Goal: Transaction & Acquisition: Obtain resource

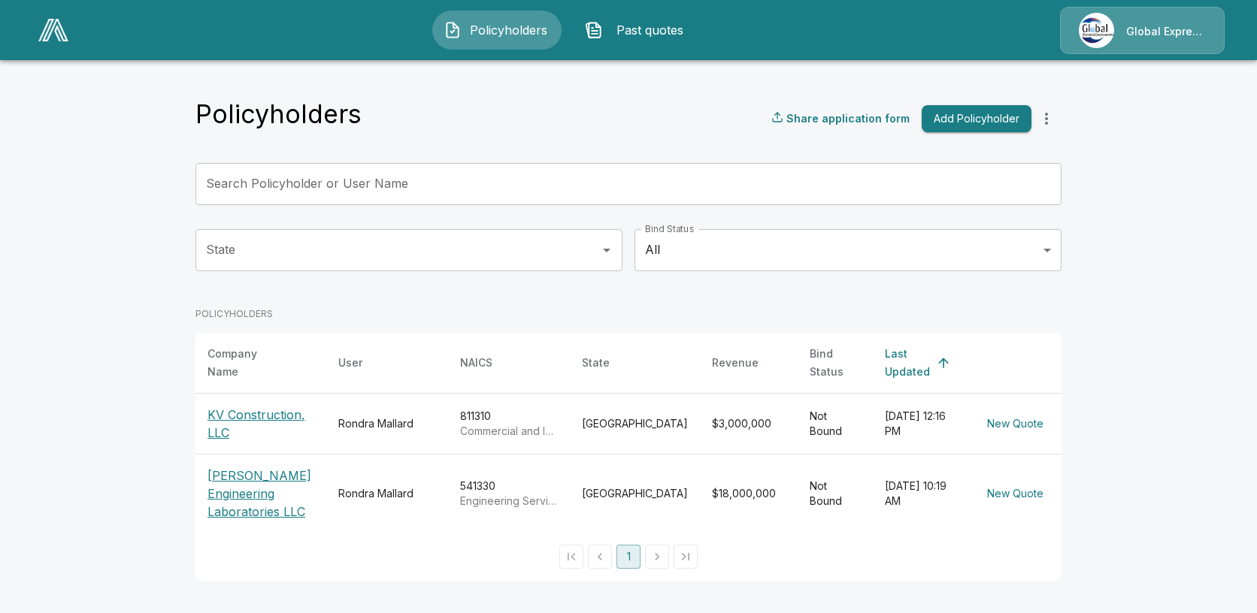
click at [295, 410] on p "KV Construction, LLC" at bounding box center [260, 424] width 107 height 36
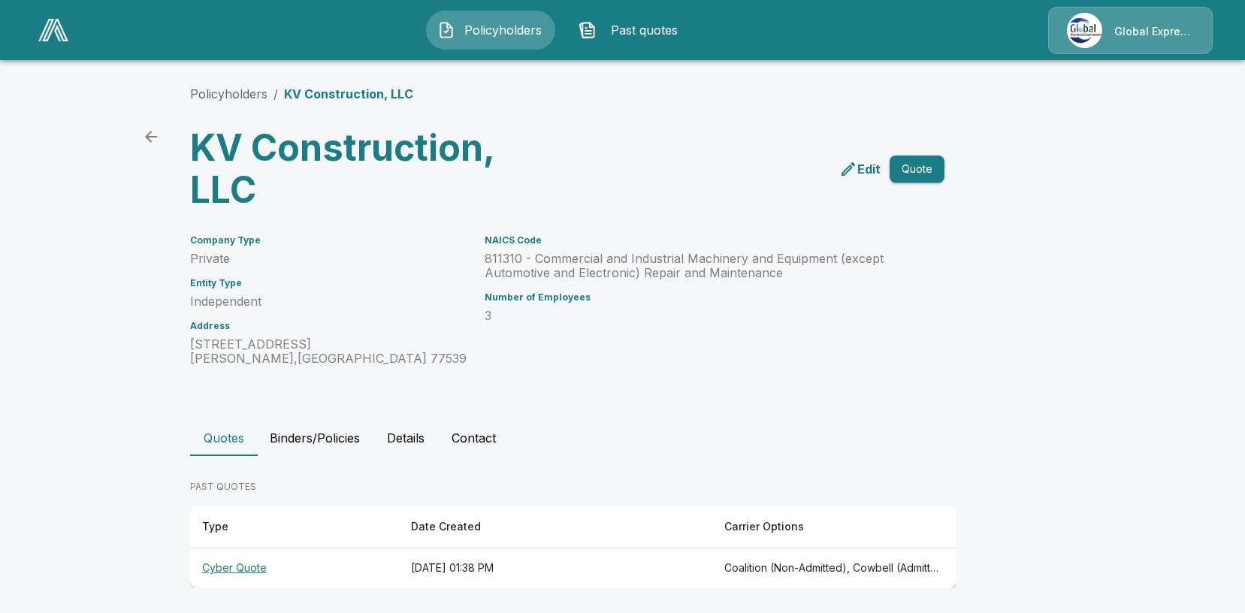
scroll to position [3, 0]
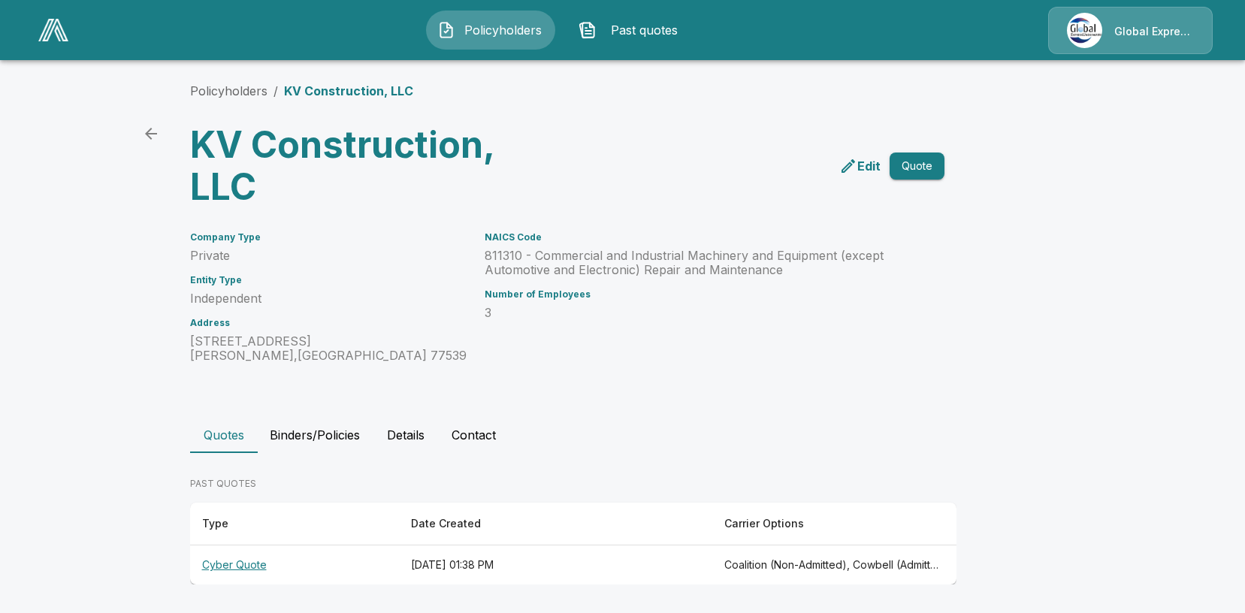
click at [251, 562] on th "Cyber Quote" at bounding box center [294, 566] width 209 height 40
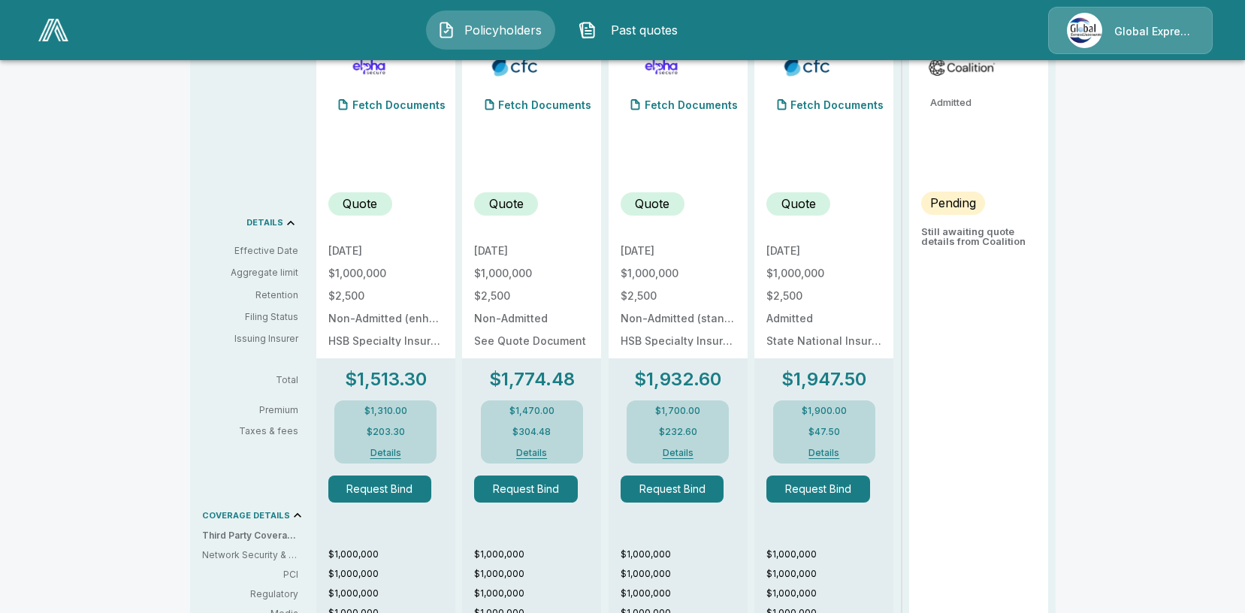
scroll to position [177, 0]
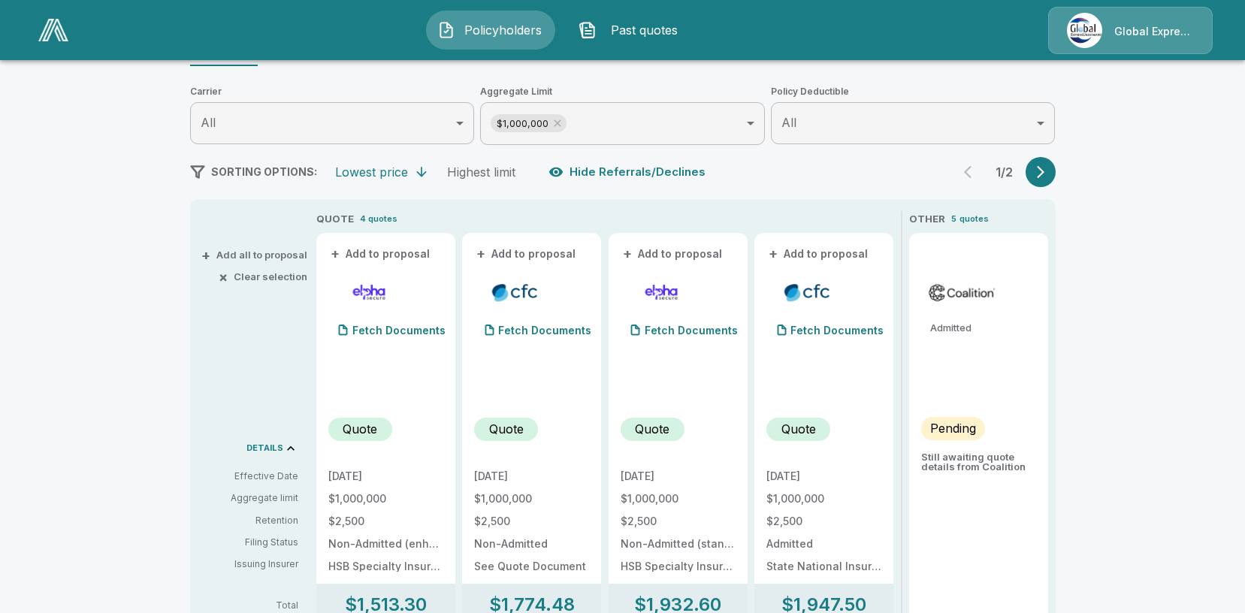
click at [1047, 172] on icon "button" at bounding box center [1040, 172] width 15 height 15
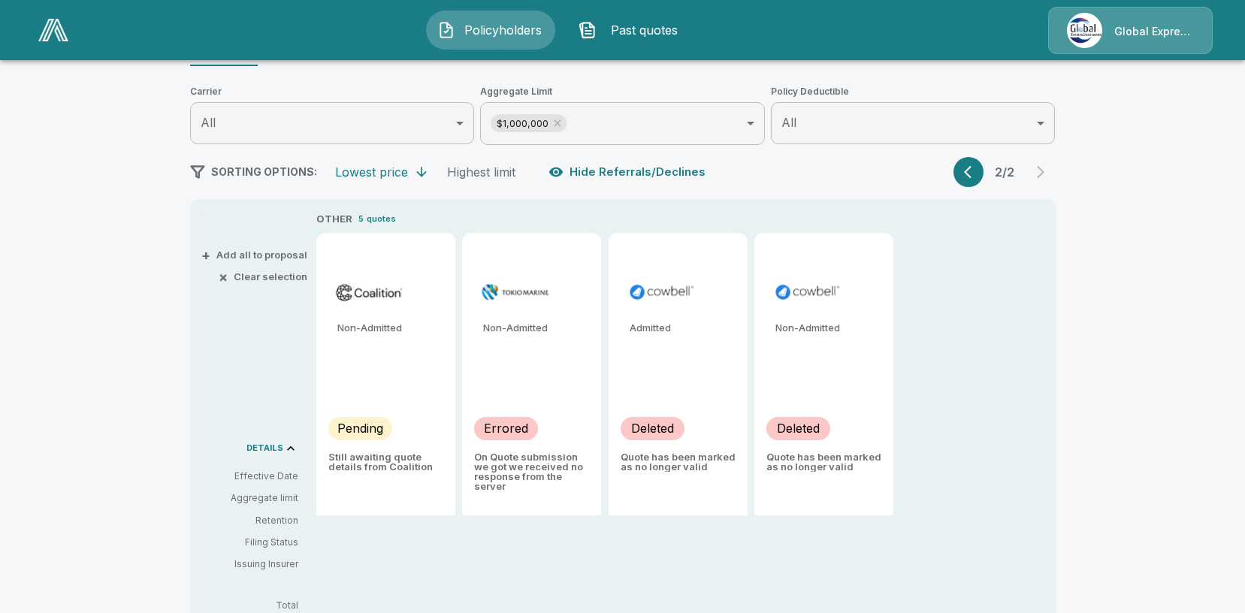
click at [664, 340] on div "Admitted" at bounding box center [678, 334] width 115 height 22
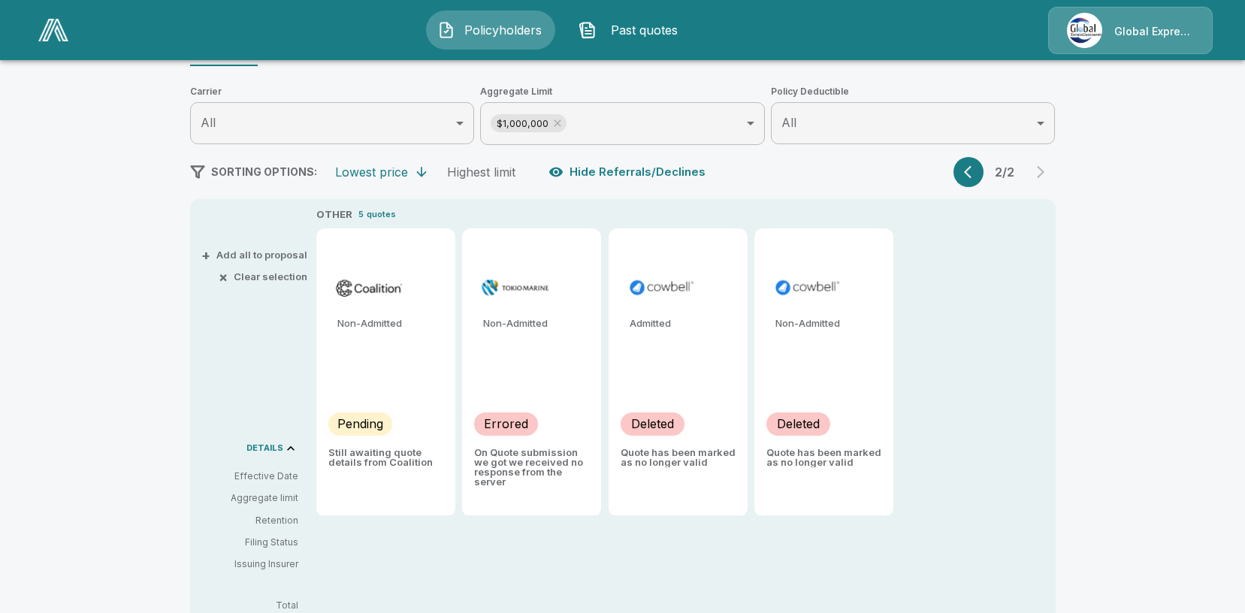
scroll to position [6, 0]
click at [673, 427] on p "Deleted" at bounding box center [652, 422] width 43 height 18
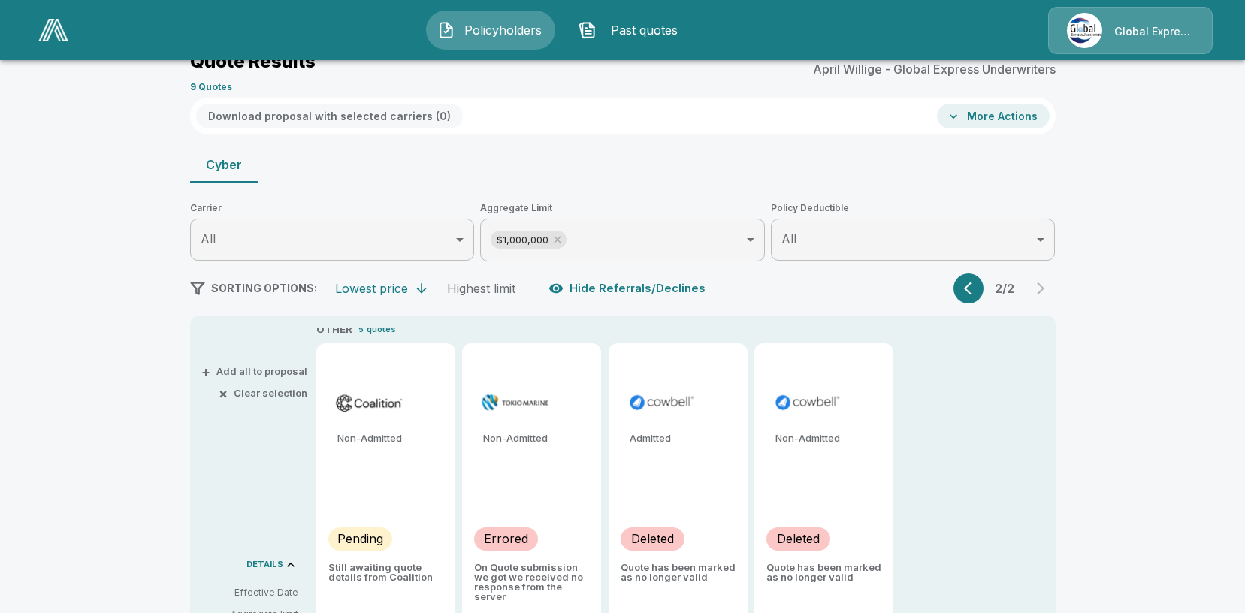
scroll to position [0, 0]
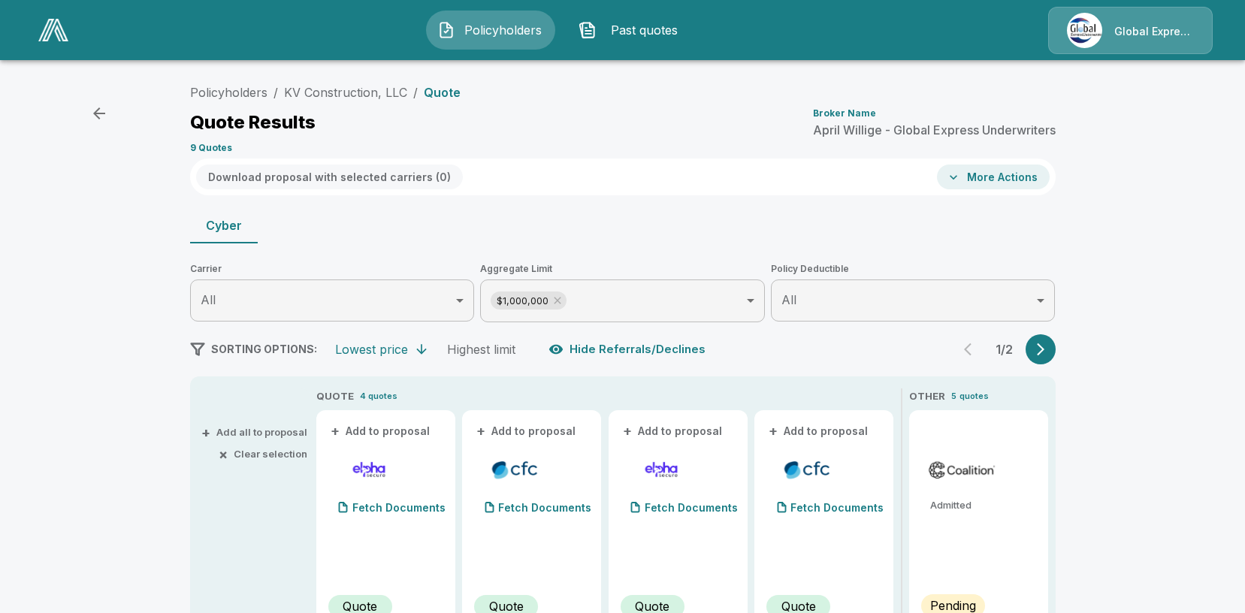
click at [1045, 352] on icon "button" at bounding box center [1041, 349] width 8 height 13
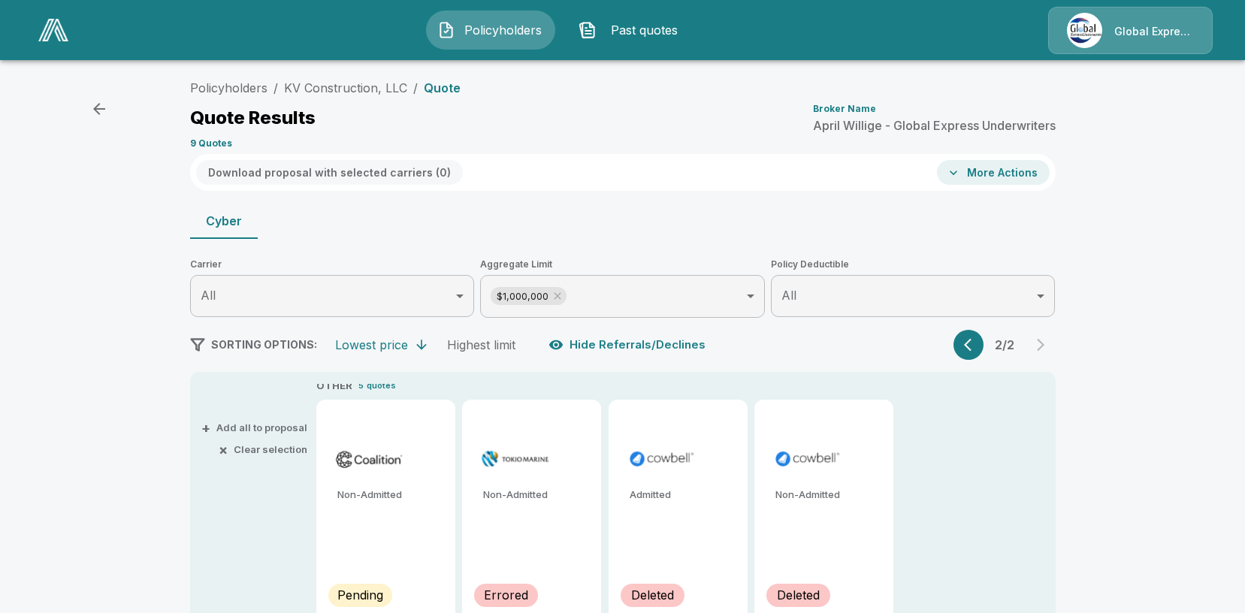
scroll to position [301, 0]
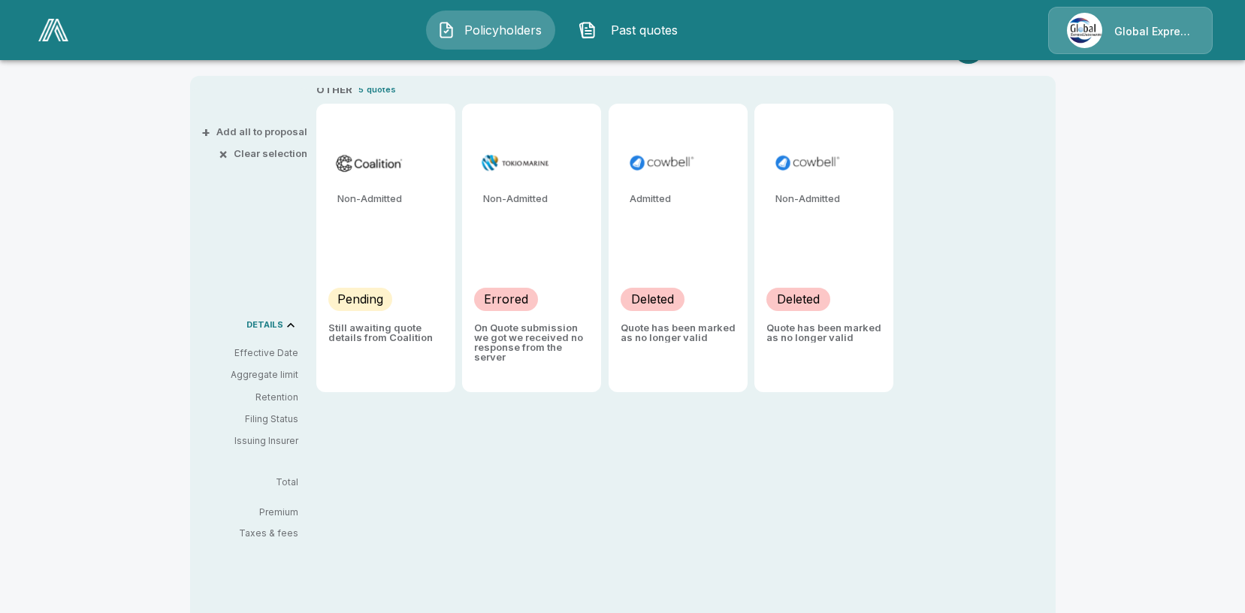
click at [670, 336] on p "Quote has been marked as no longer valid" at bounding box center [678, 333] width 115 height 20
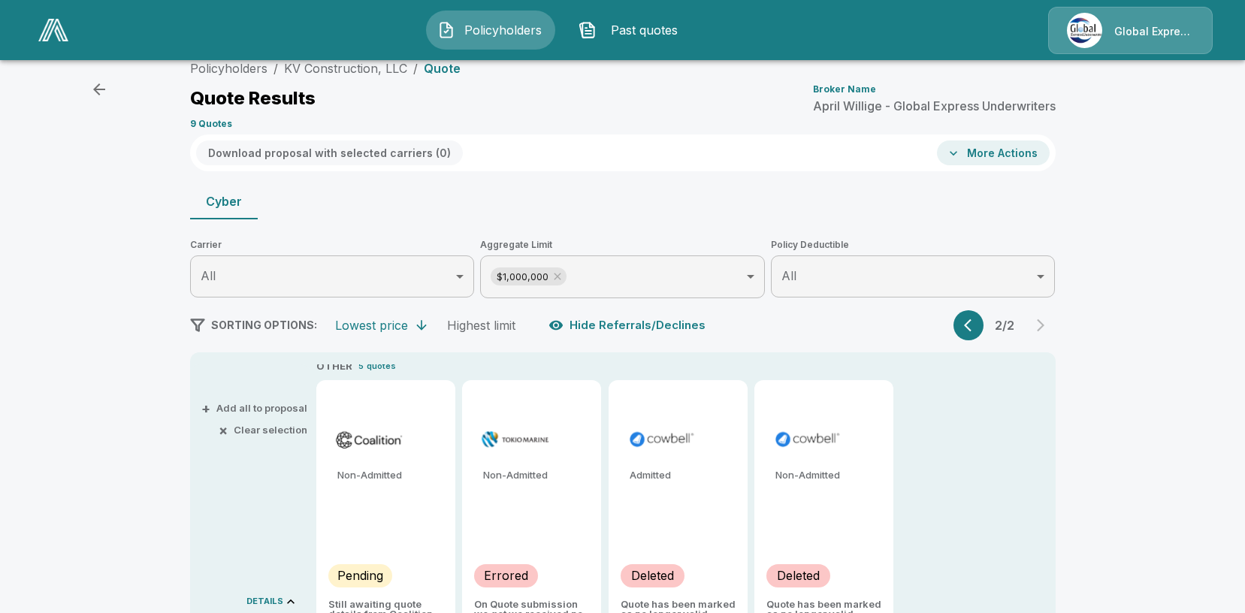
scroll to position [0, 0]
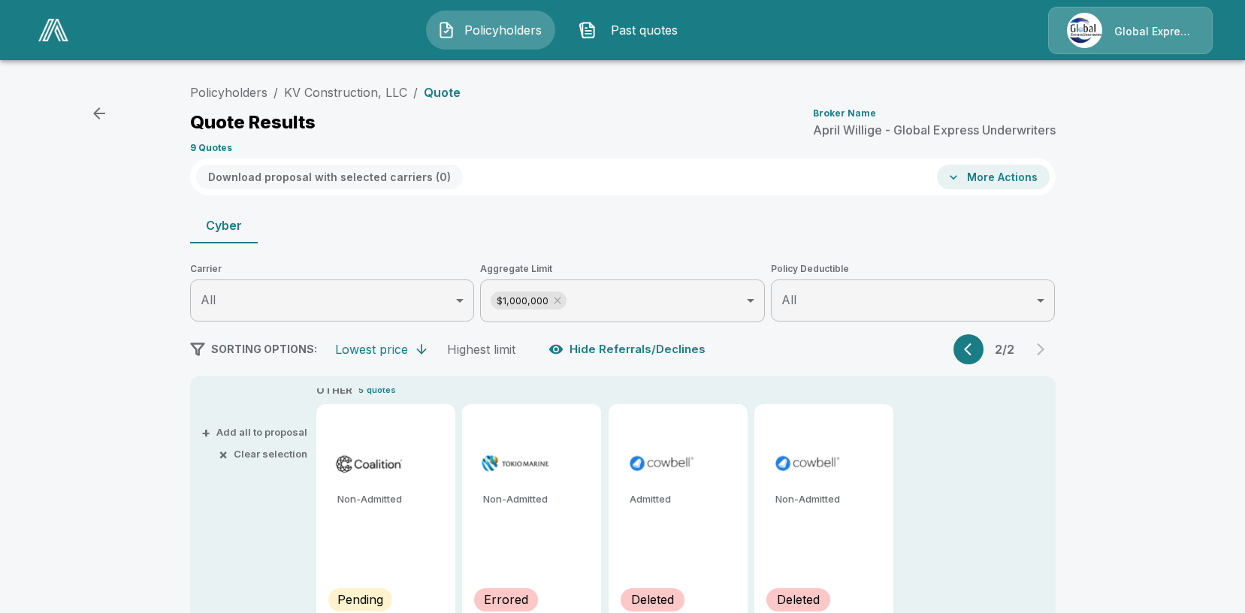
click at [706, 242] on div "Cyber" at bounding box center [623, 225] width 866 height 36
click at [992, 177] on button "More Actions" at bounding box center [993, 177] width 113 height 25
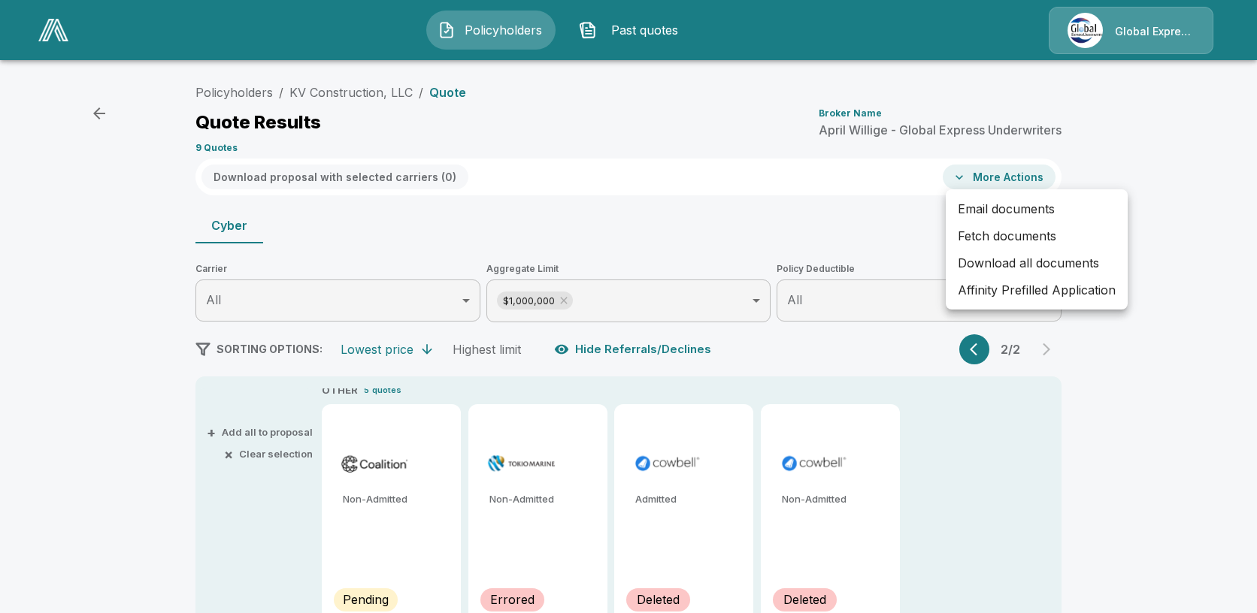
click at [1149, 284] on div at bounding box center [628, 306] width 1257 height 613
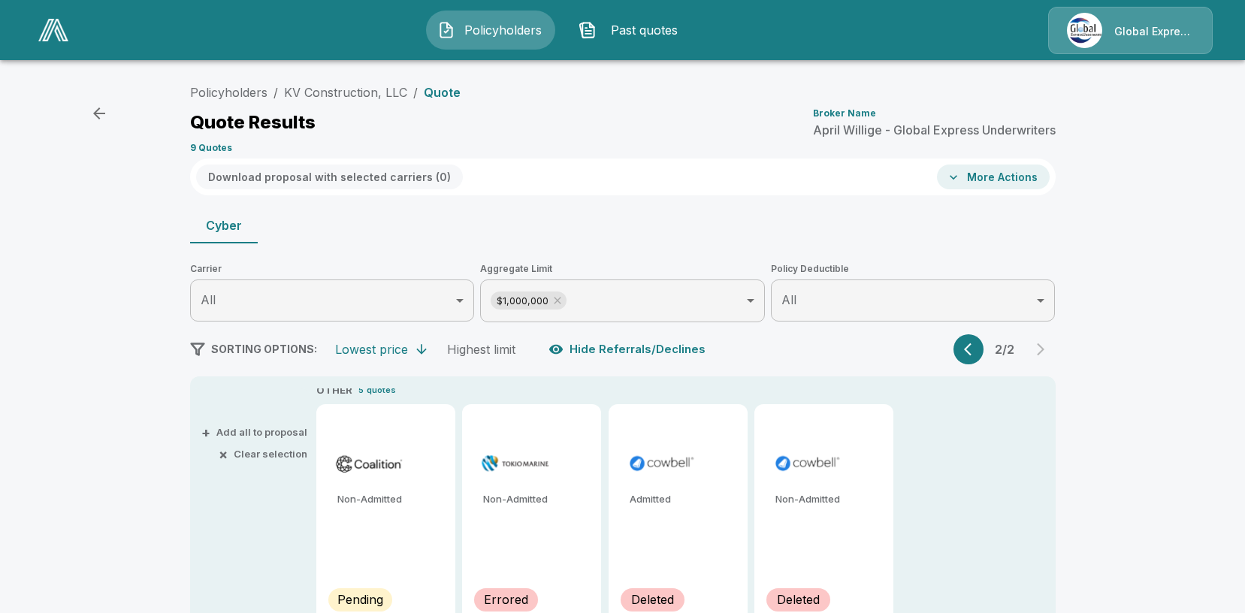
click at [206, 147] on p "9 Quotes" at bounding box center [211, 148] width 42 height 9
click at [295, 170] on button "Download proposal with selected carriers ( 0 )" at bounding box center [329, 177] width 267 height 25
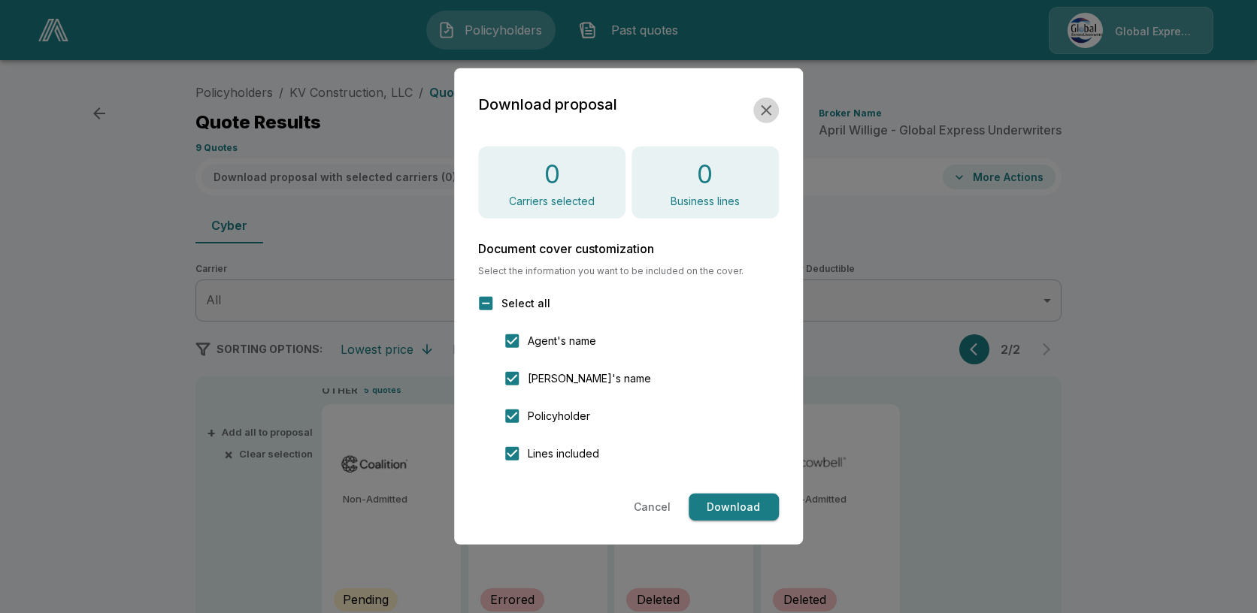
click at [772, 114] on icon "button" at bounding box center [766, 110] width 18 height 18
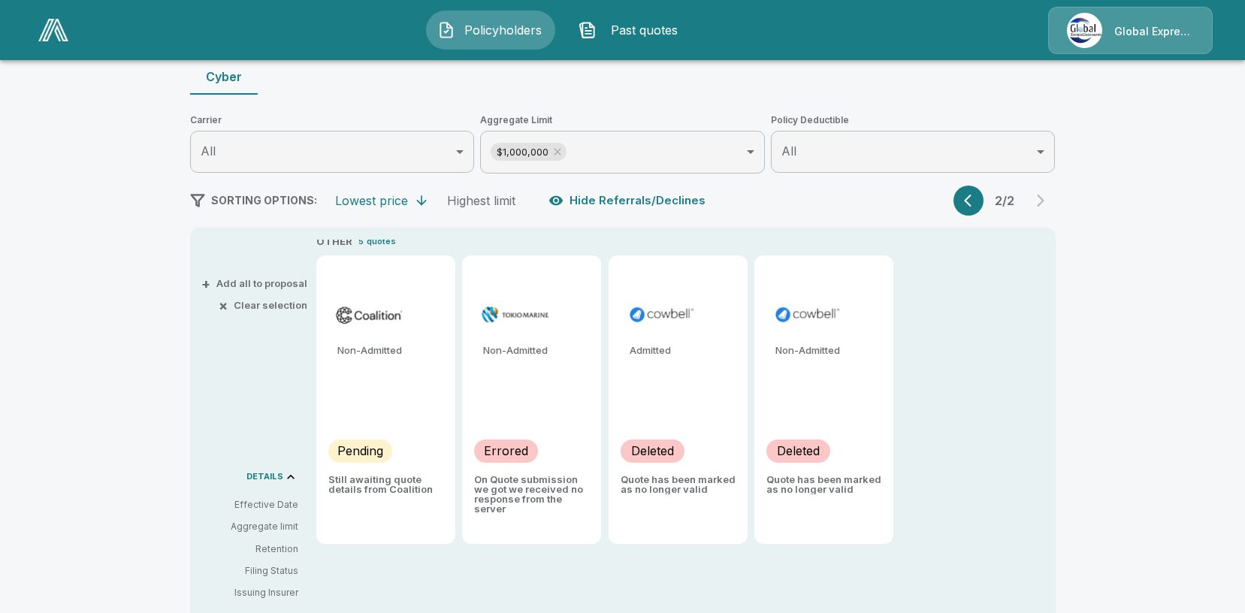
scroll to position [150, 0]
click at [661, 309] on img at bounding box center [662, 313] width 70 height 23
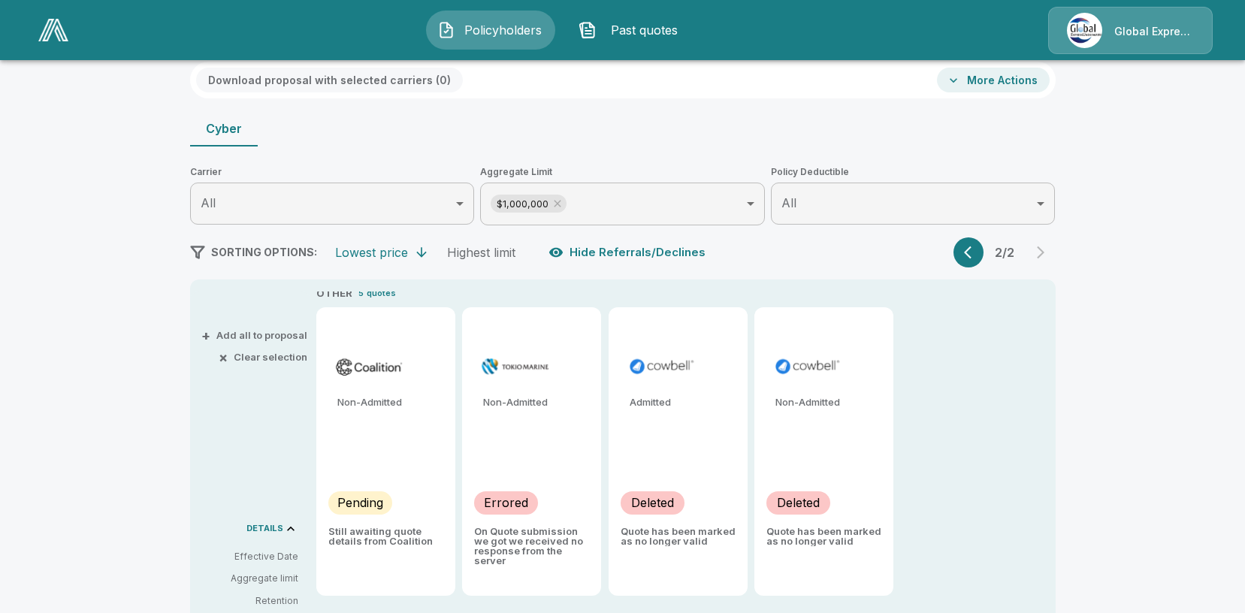
scroll to position [0, 0]
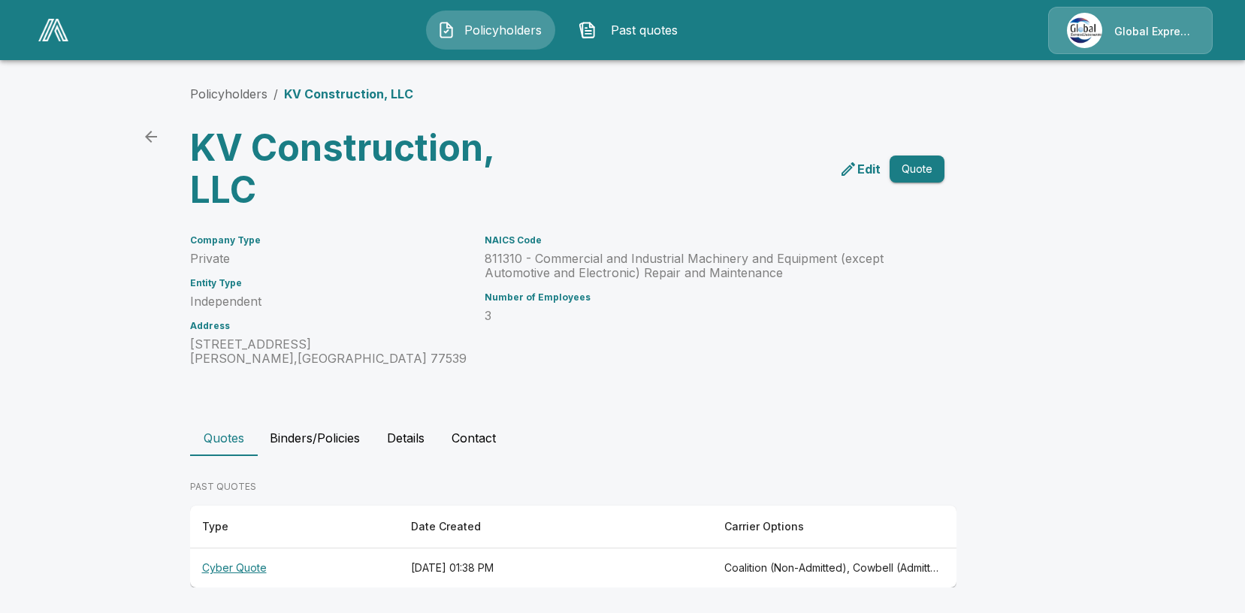
click at [936, 159] on button "Quote" at bounding box center [917, 170] width 55 height 28
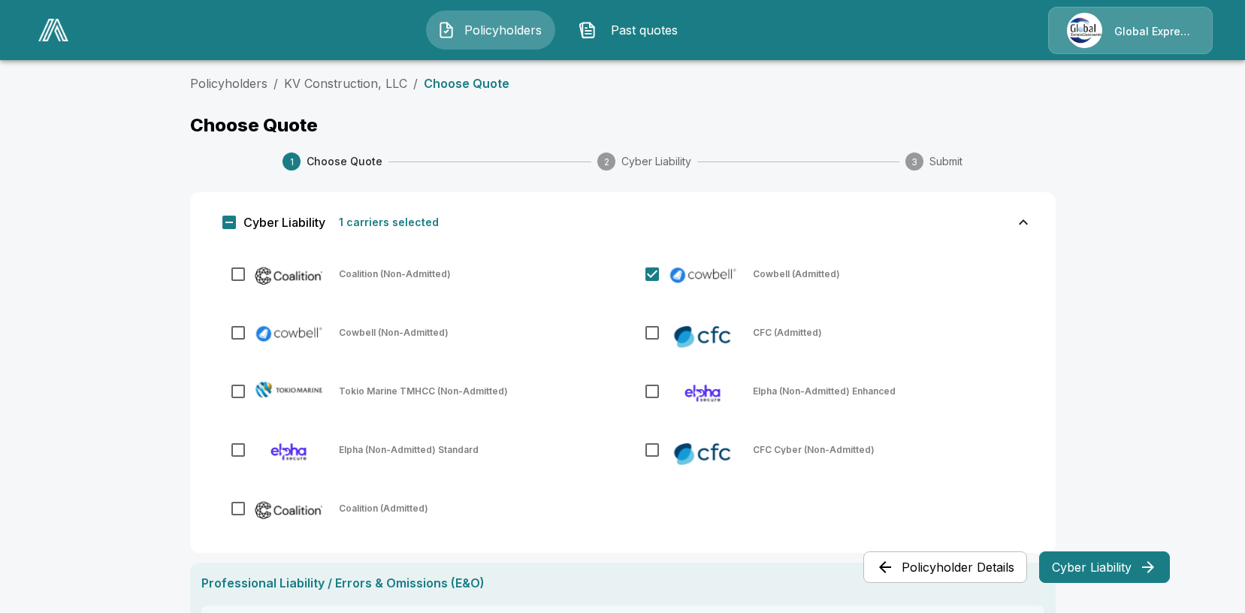
click at [1144, 576] on icon "button" at bounding box center [1148, 567] width 18 height 18
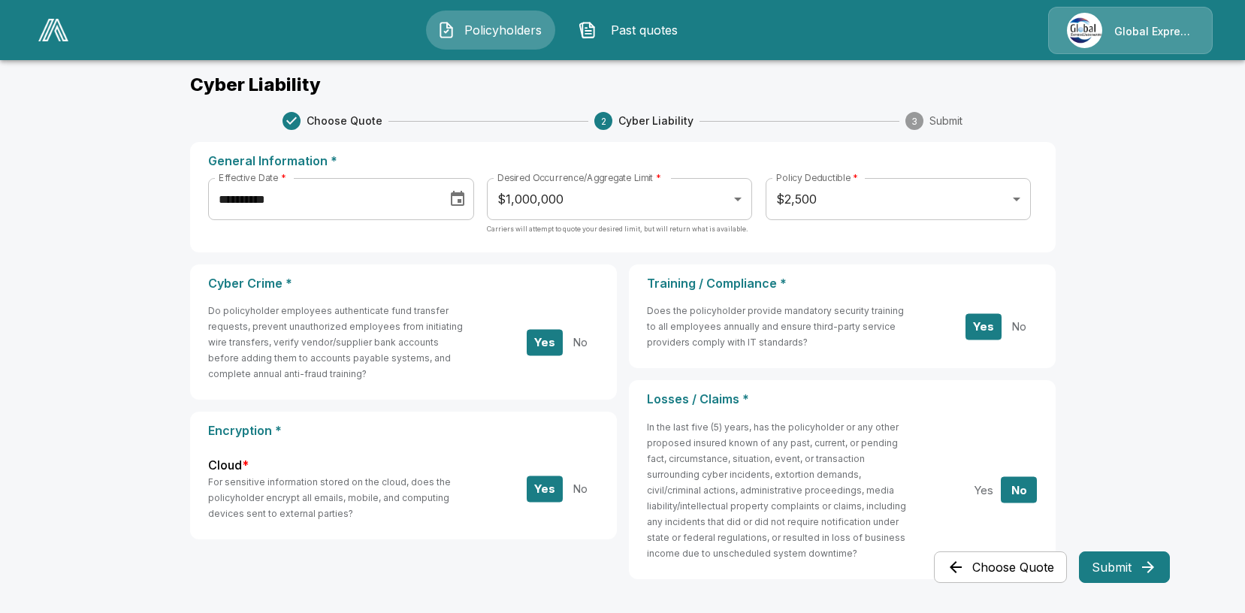
scroll to position [79, 0]
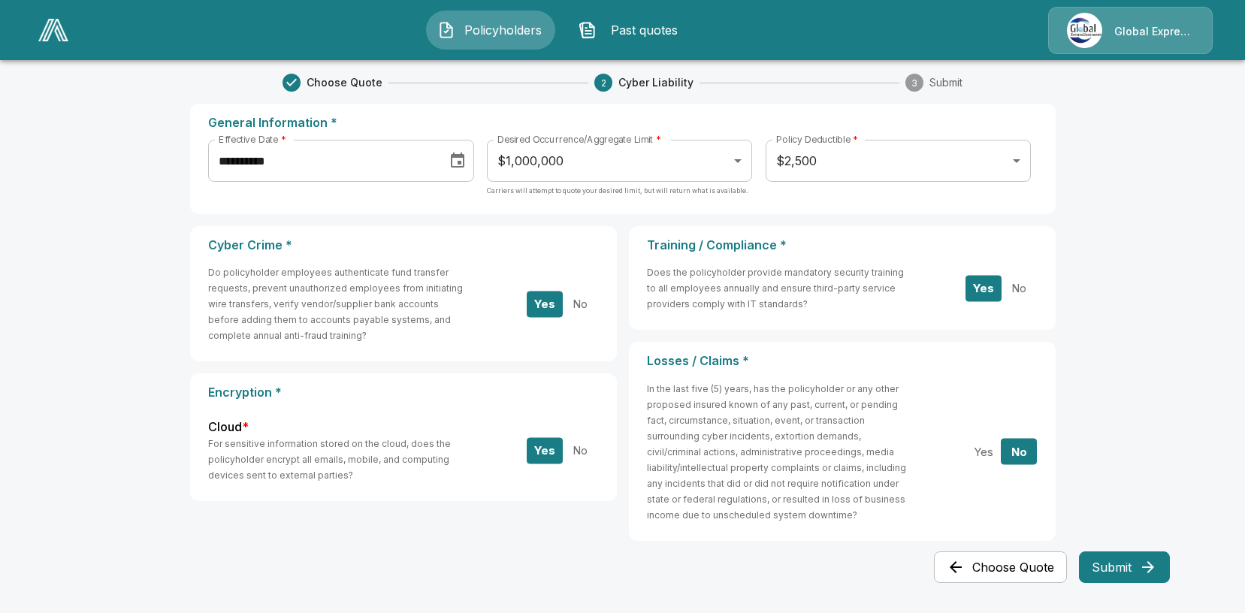
click at [1139, 566] on button "Submit" at bounding box center [1124, 568] width 91 height 32
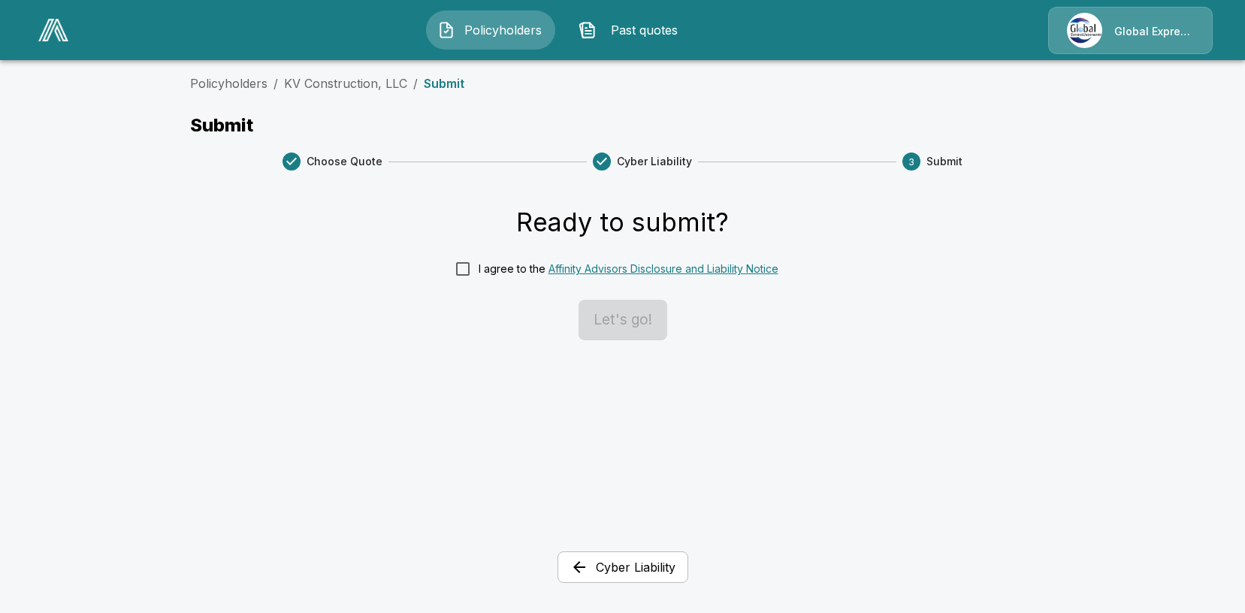
scroll to position [0, 0]
click at [645, 302] on button "Let's go!" at bounding box center [628, 320] width 89 height 41
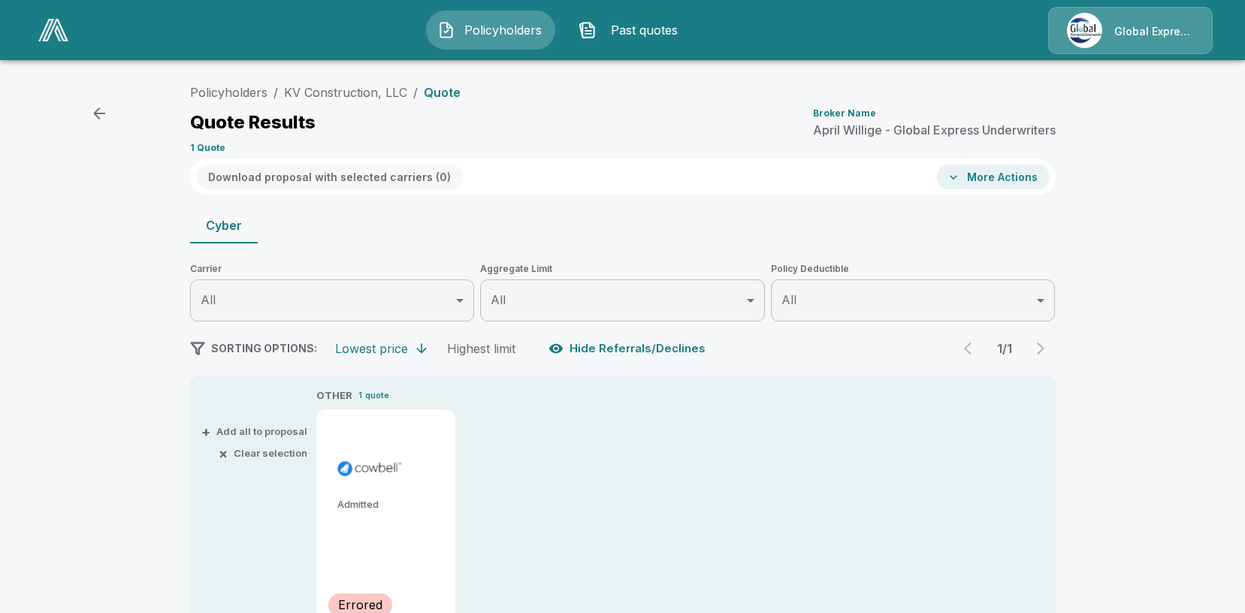
click at [211, 147] on p "1 Quote" at bounding box center [207, 148] width 35 height 9
click at [1008, 171] on button "More Actions" at bounding box center [993, 177] width 113 height 25
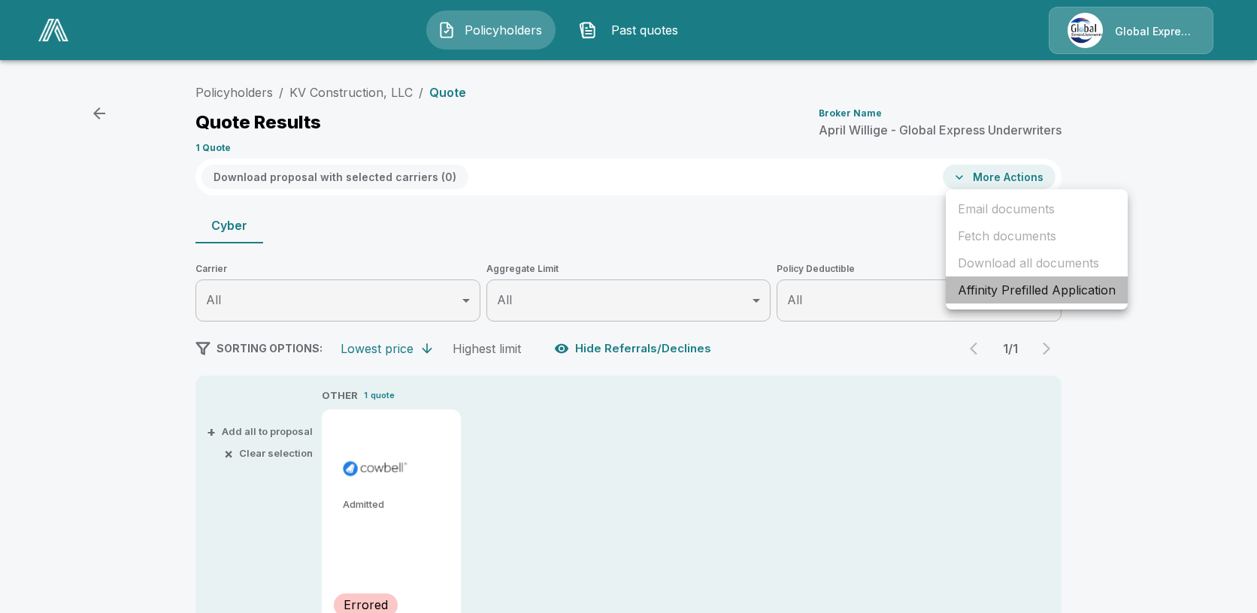
click at [1039, 293] on li "Affinity Prefilled Application" at bounding box center [1036, 290] width 182 height 27
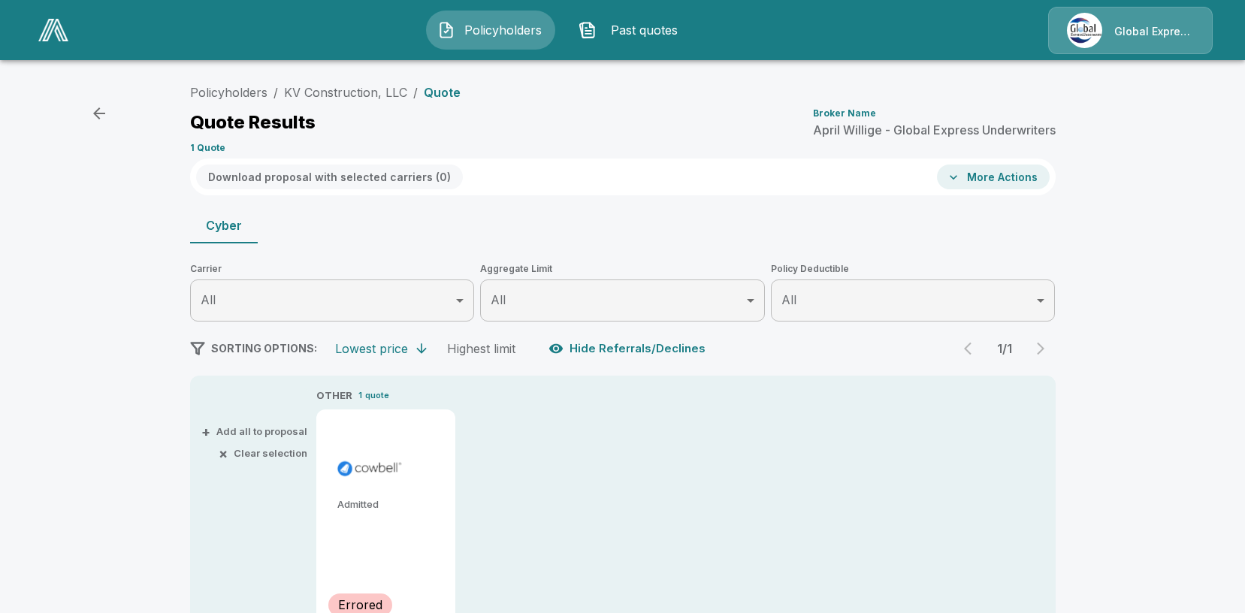
click at [477, 35] on span "Policyholders" at bounding box center [502, 30] width 83 height 18
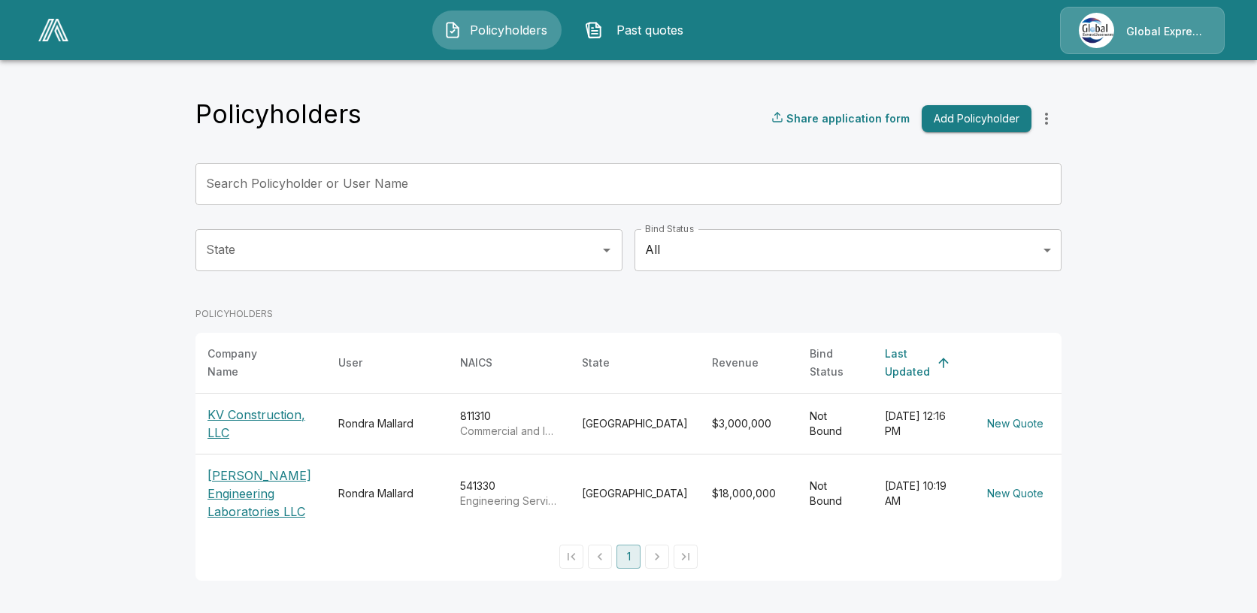
click at [250, 406] on p "KV Construction, LLC" at bounding box center [260, 424] width 107 height 36
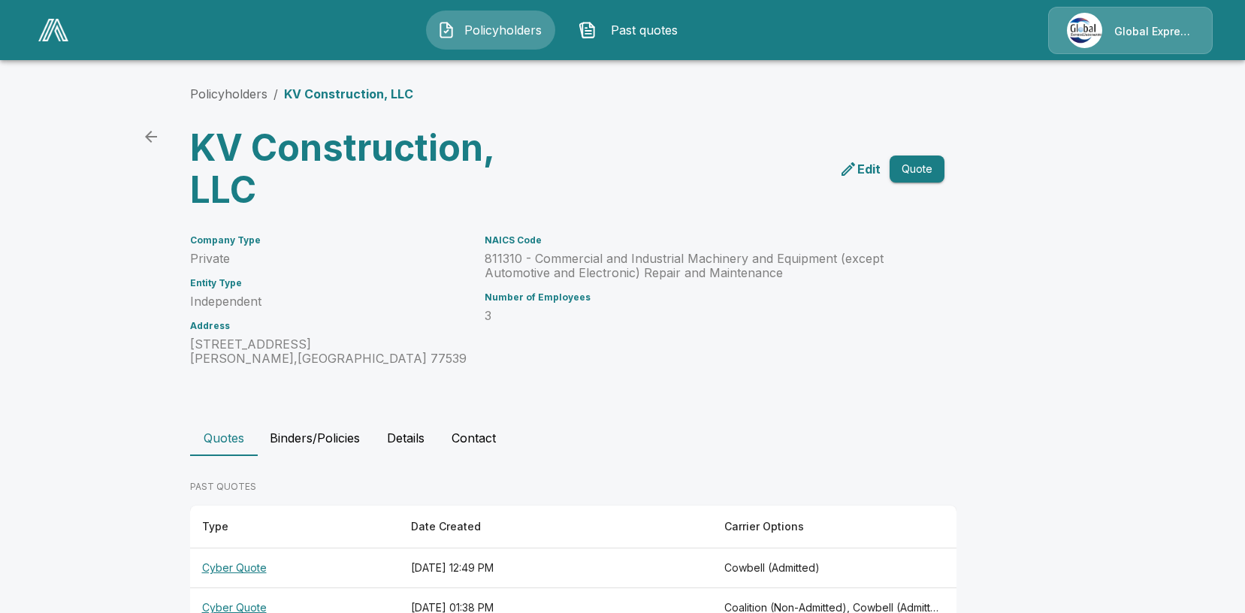
click at [854, 162] on icon "edit" at bounding box center [848, 169] width 18 height 18
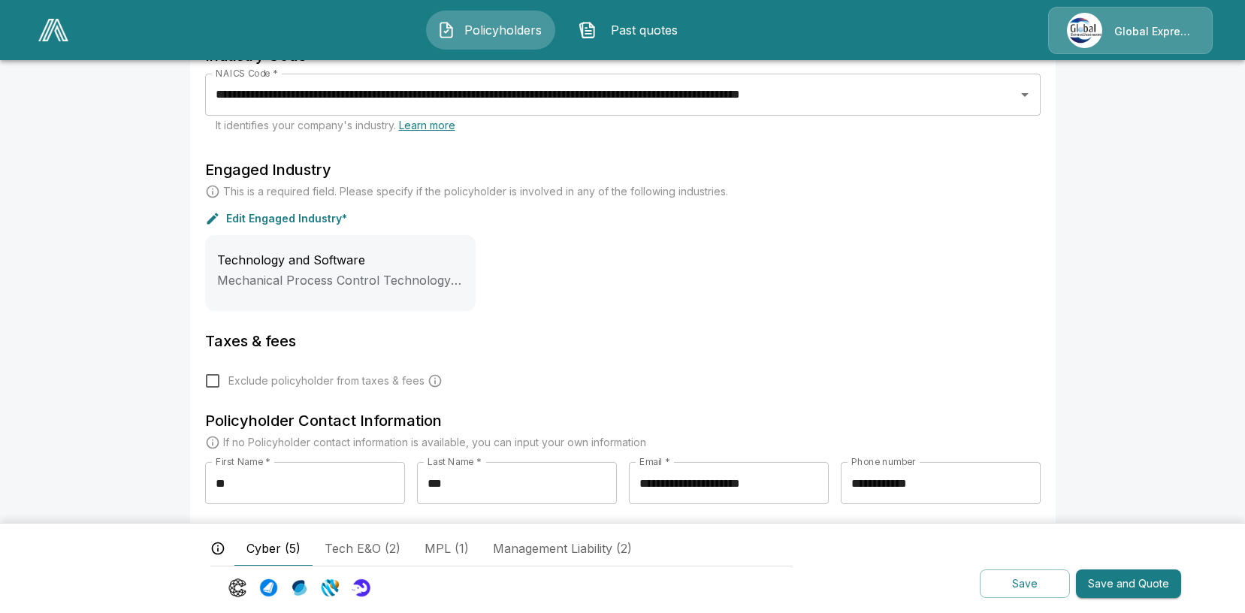
scroll to position [443, 0]
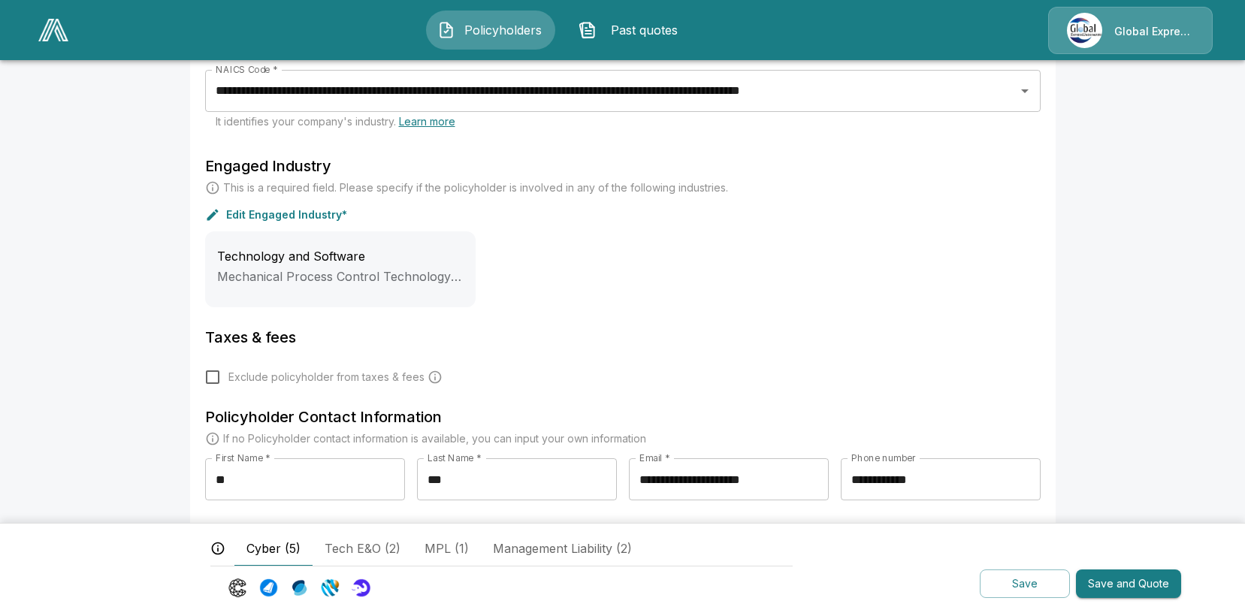
click at [1136, 582] on button "Save and Quote" at bounding box center [1128, 584] width 105 height 29
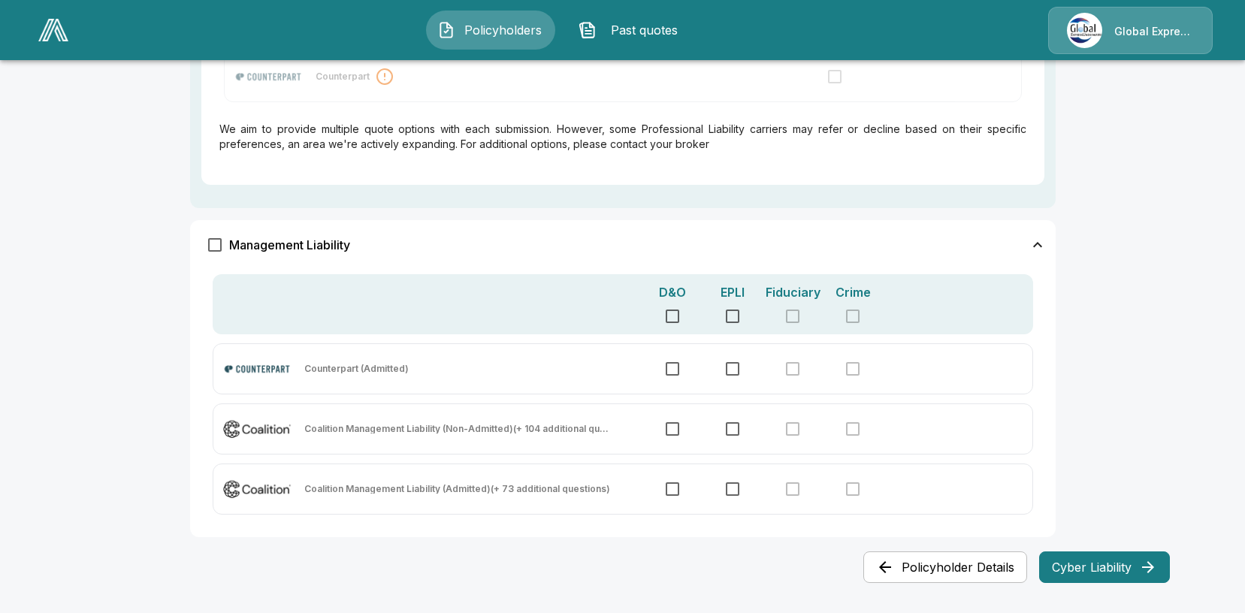
scroll to position [913, 0]
click at [1089, 564] on button "Cyber Liability" at bounding box center [1104, 568] width 131 height 32
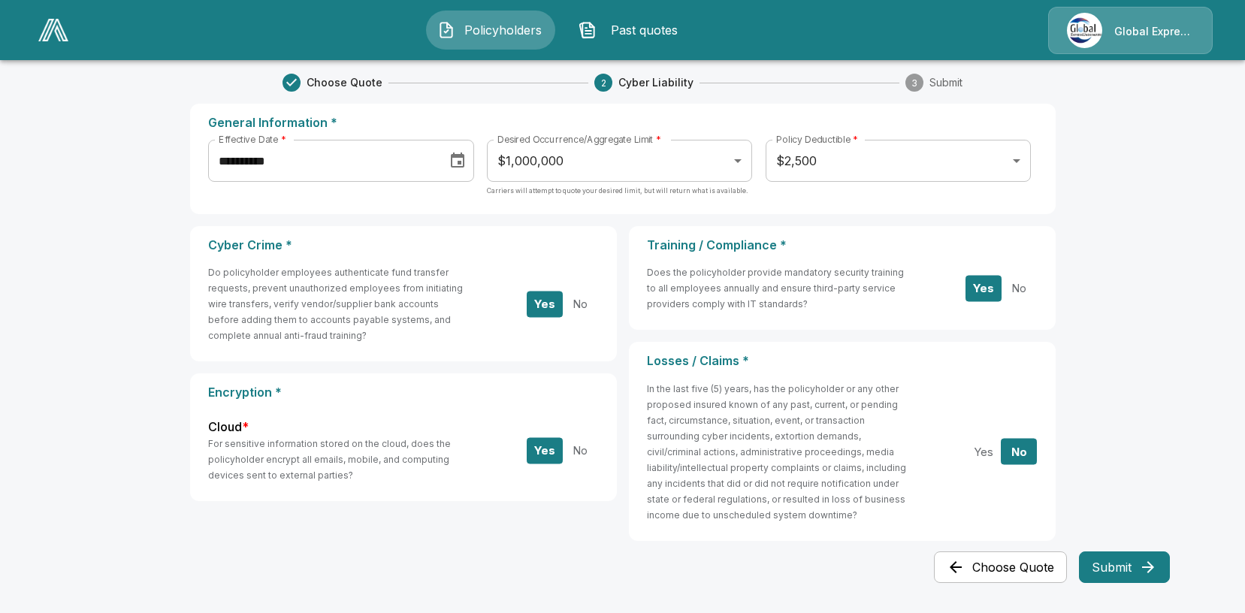
scroll to position [0, 0]
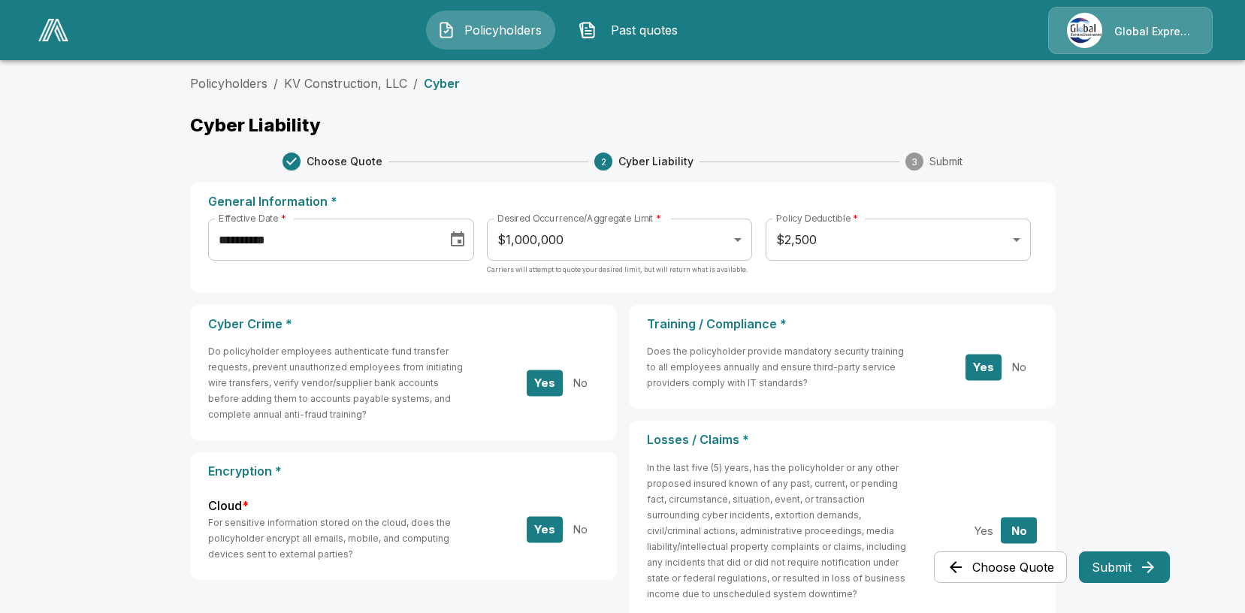
click at [336, 240] on input "**********" at bounding box center [322, 240] width 229 height 42
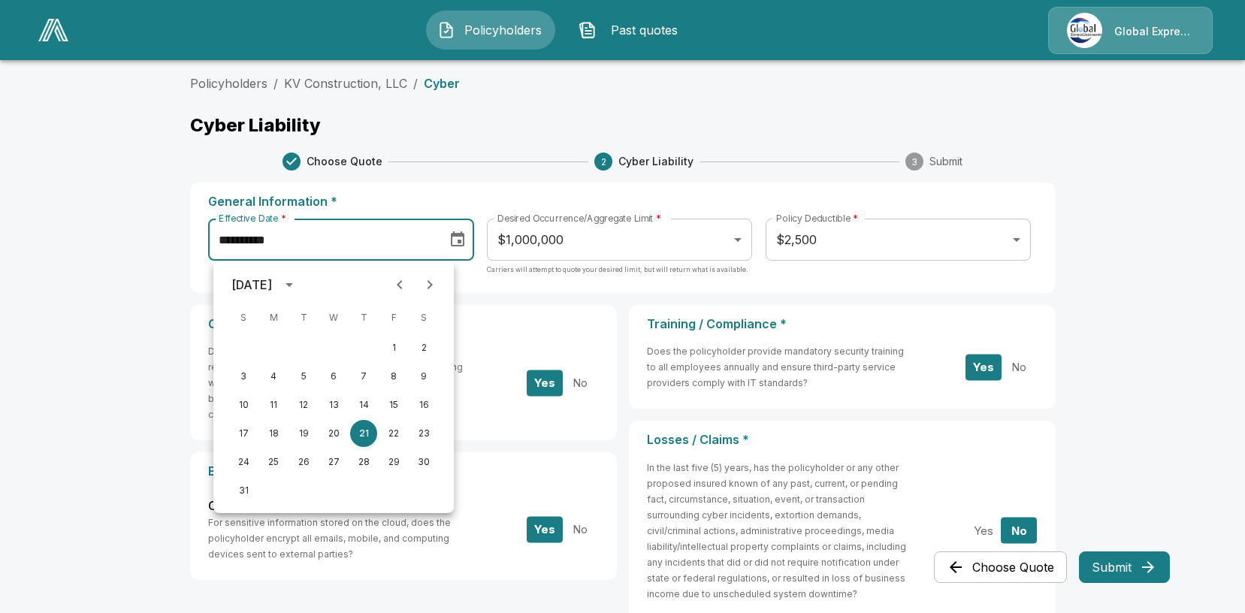
click at [467, 243] on icon "Choose date, selected date is Aug 21, 2025" at bounding box center [458, 240] width 18 height 18
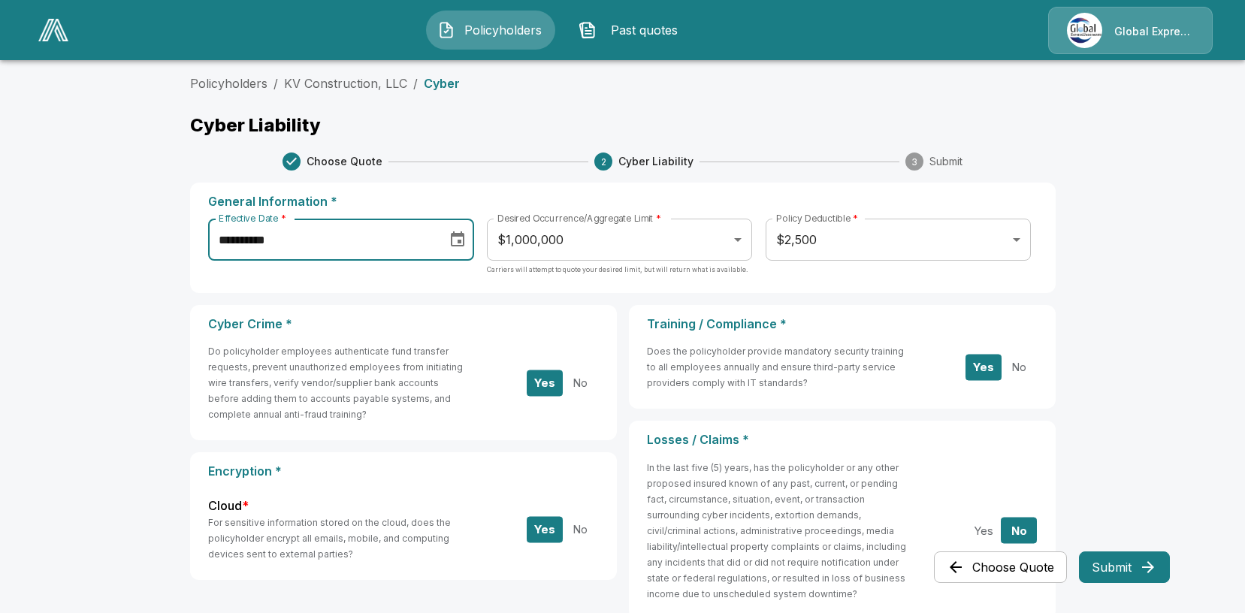
click at [467, 240] on icon "Choose date, selected date is Aug 21, 2025" at bounding box center [458, 240] width 18 height 18
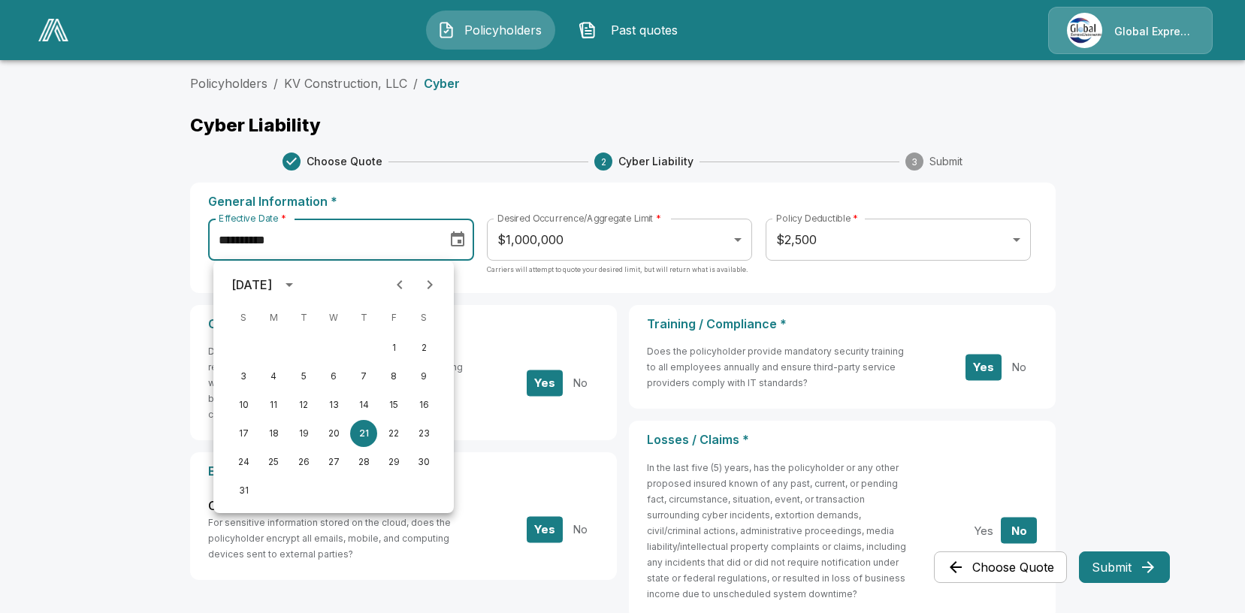
click at [434, 285] on icon "Next month" at bounding box center [430, 285] width 18 height 18
click at [367, 334] on button "4" at bounding box center [363, 347] width 27 height 27
type input "**********"
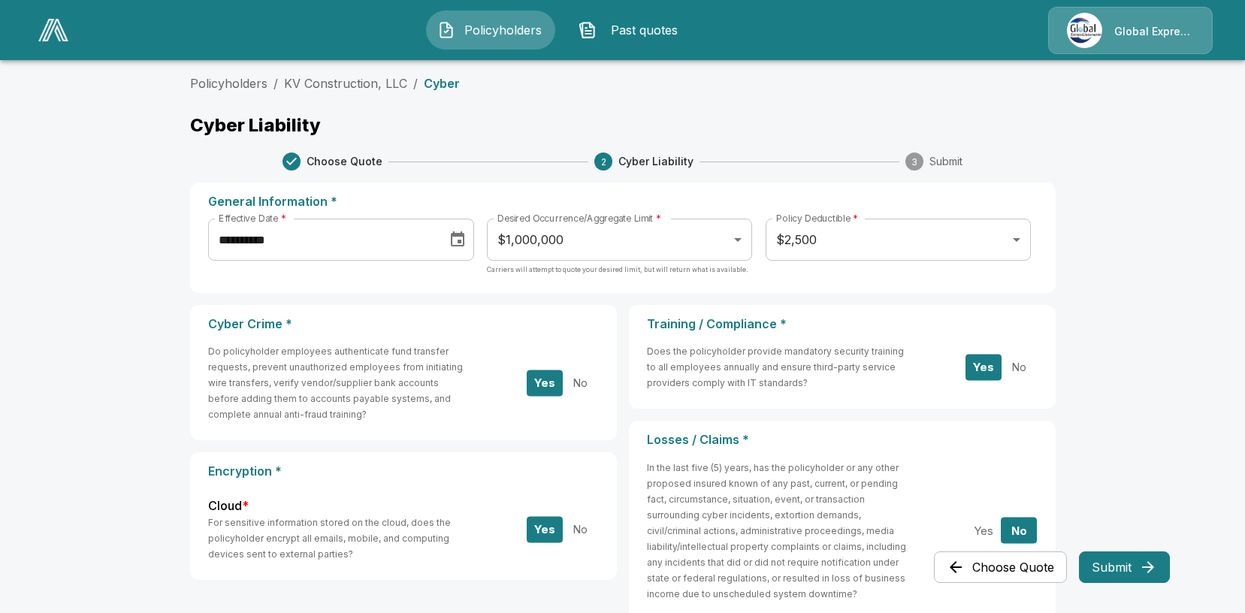
click at [1148, 271] on main "**********" at bounding box center [622, 346] width 1245 height 692
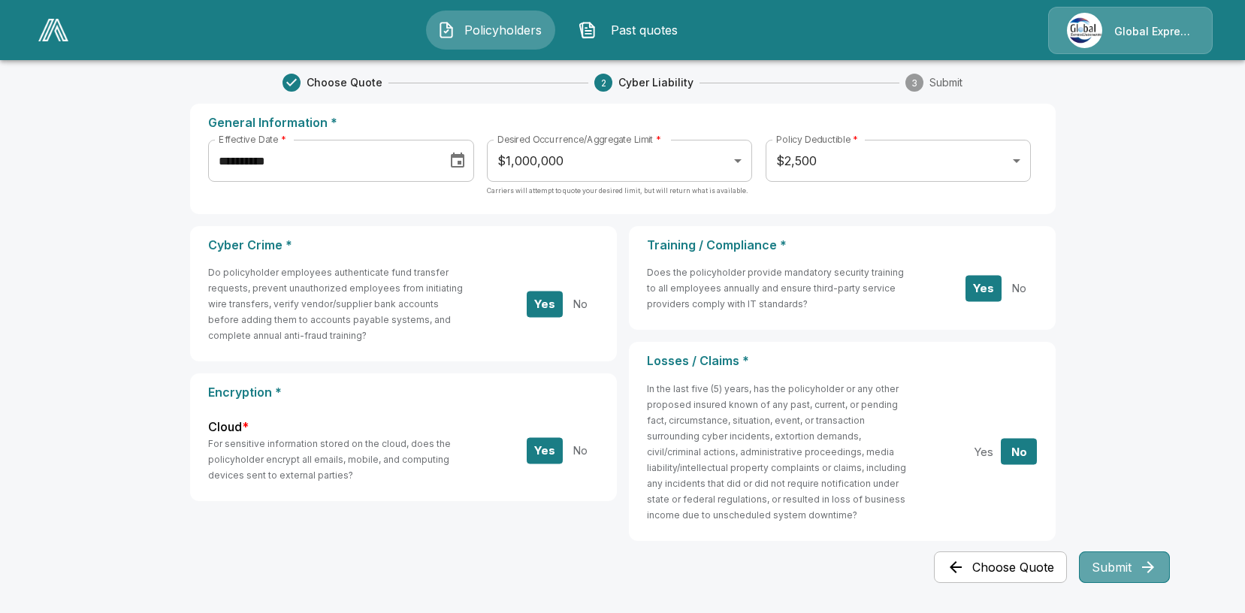
click at [1142, 561] on icon "button" at bounding box center [1148, 567] width 18 height 18
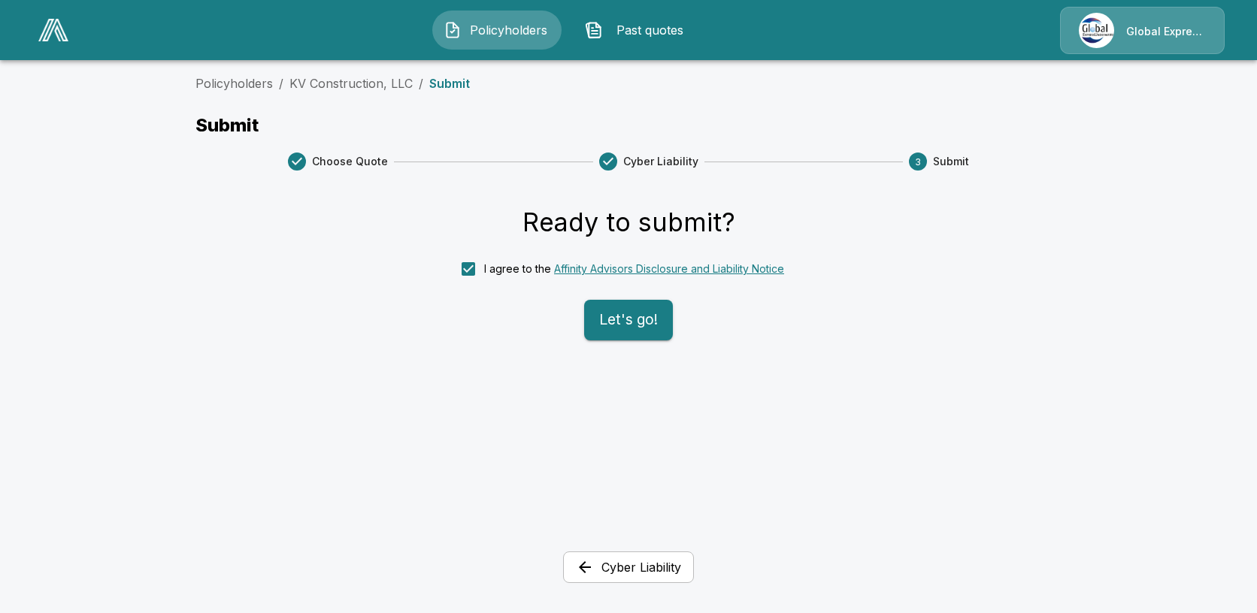
click at [612, 322] on button "Let's go!" at bounding box center [628, 320] width 89 height 41
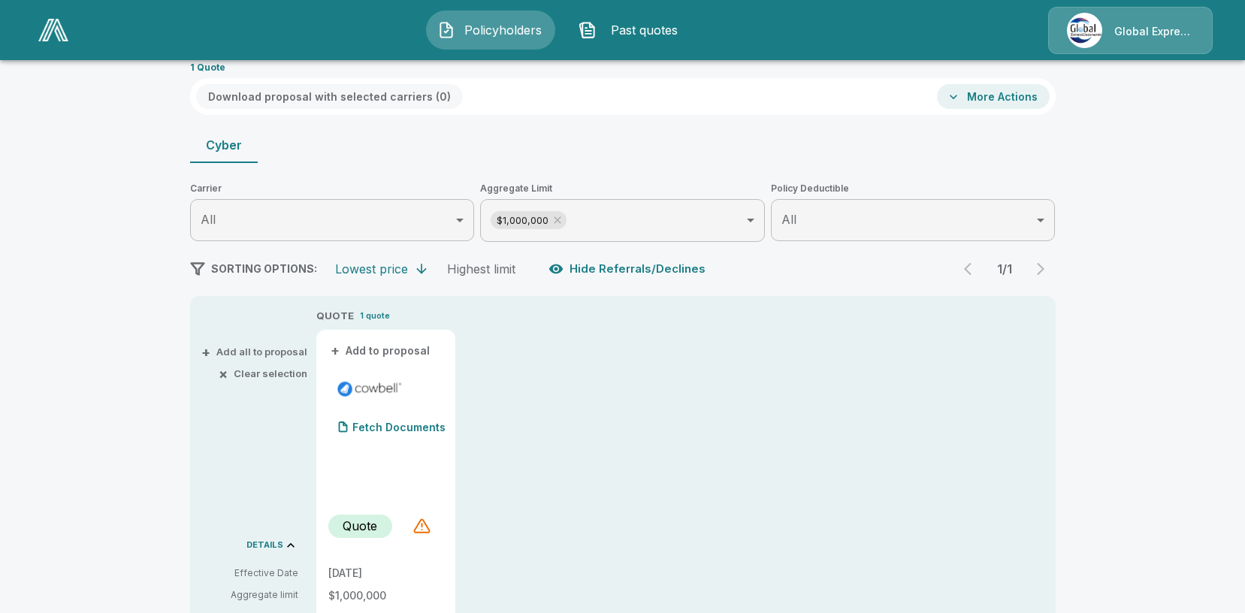
scroll to position [301, 0]
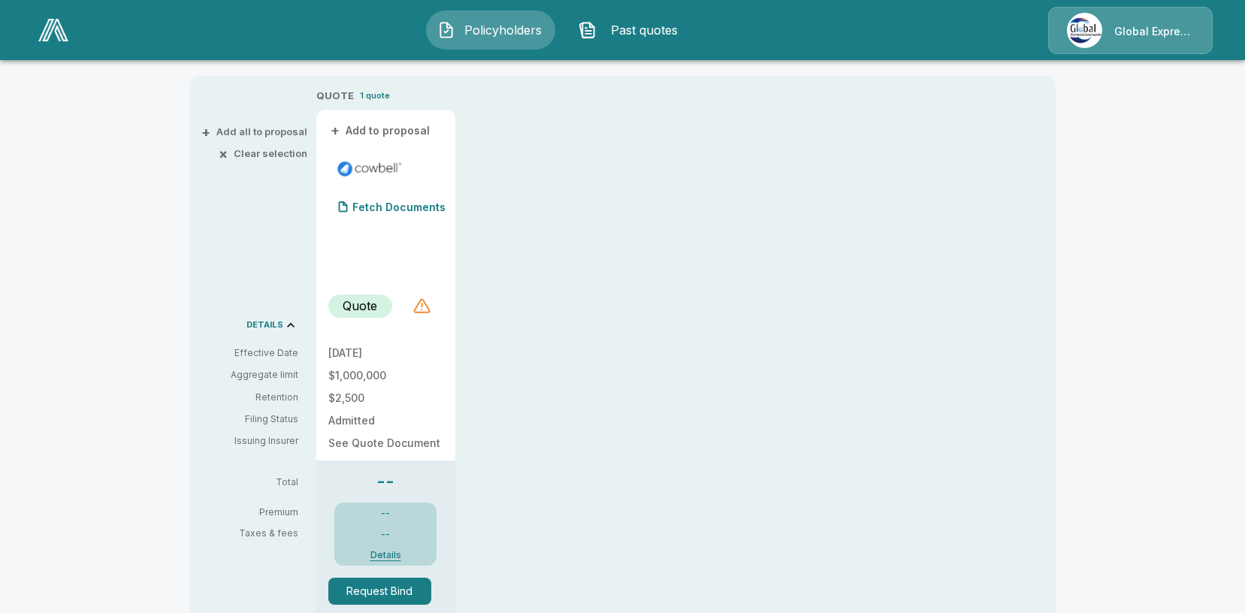
click at [425, 309] on div at bounding box center [422, 306] width 18 height 18
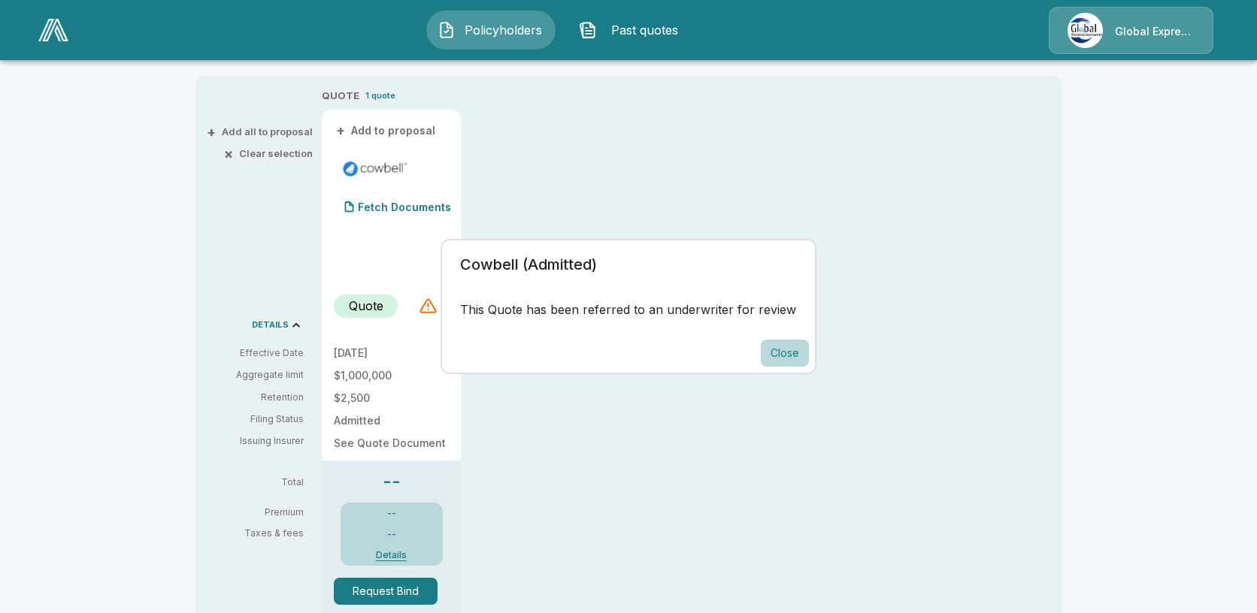
click at [766, 350] on button "Close" at bounding box center [785, 354] width 48 height 28
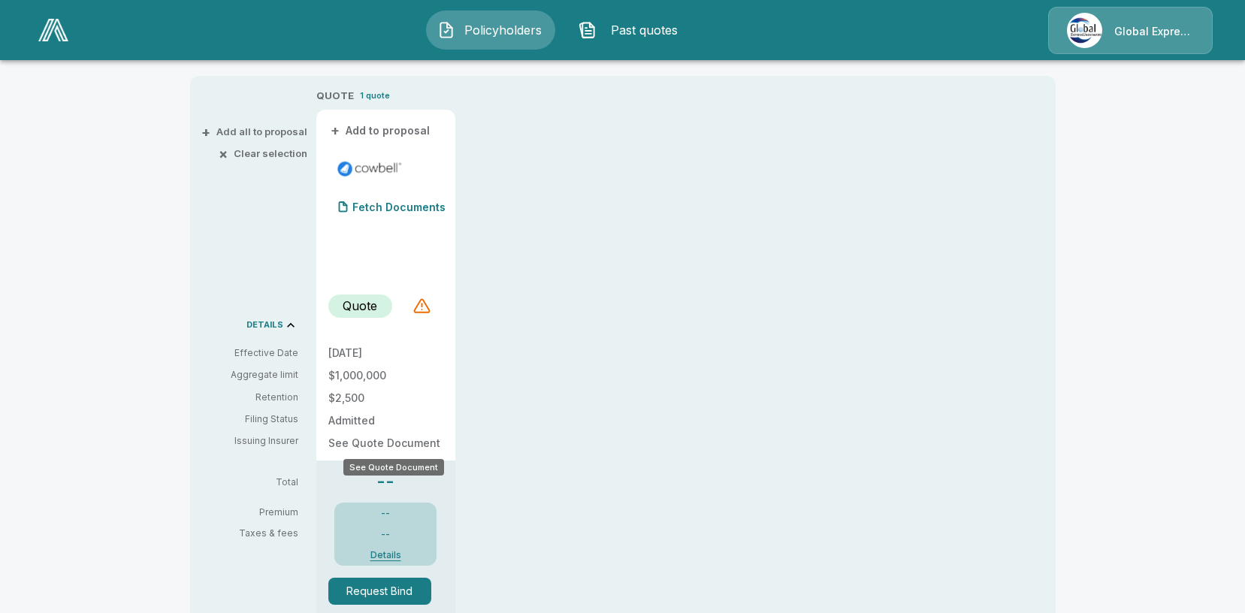
click at [398, 447] on p "See Quote Document" at bounding box center [385, 443] width 115 height 11
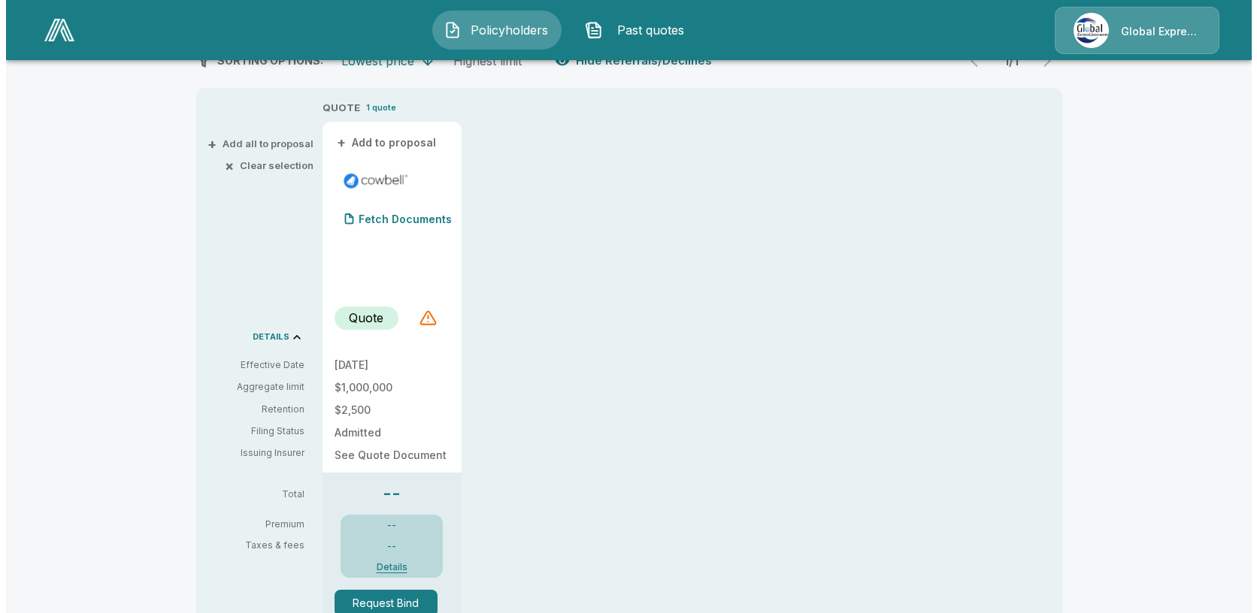
scroll to position [75, 0]
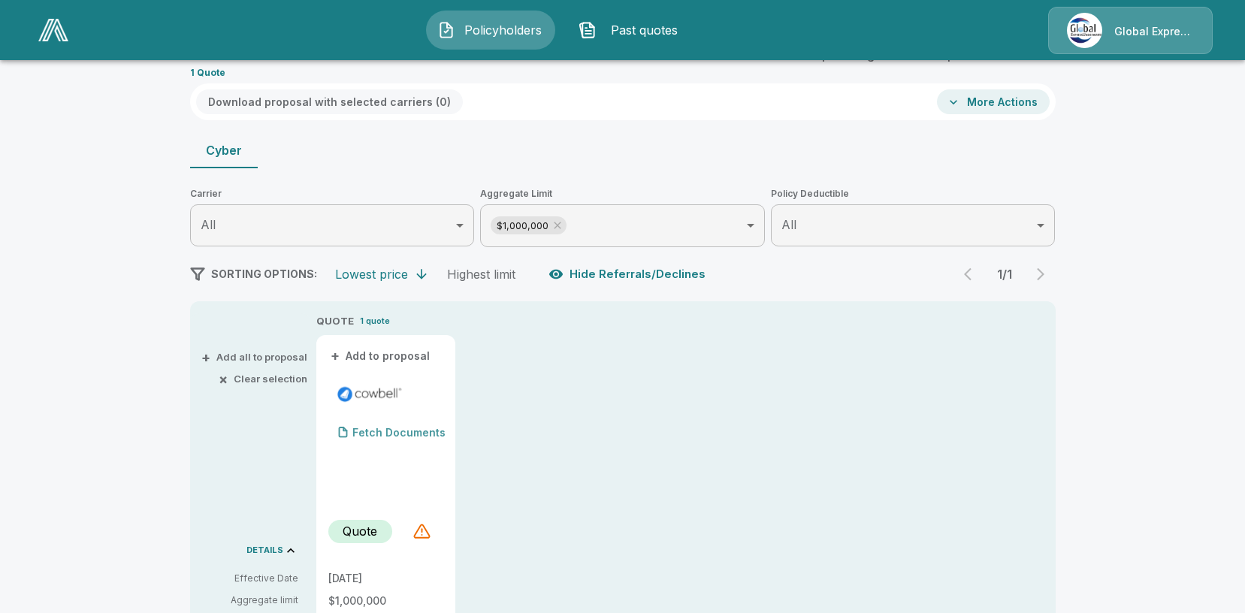
click at [383, 428] on p "Fetch Documents" at bounding box center [398, 433] width 93 height 11
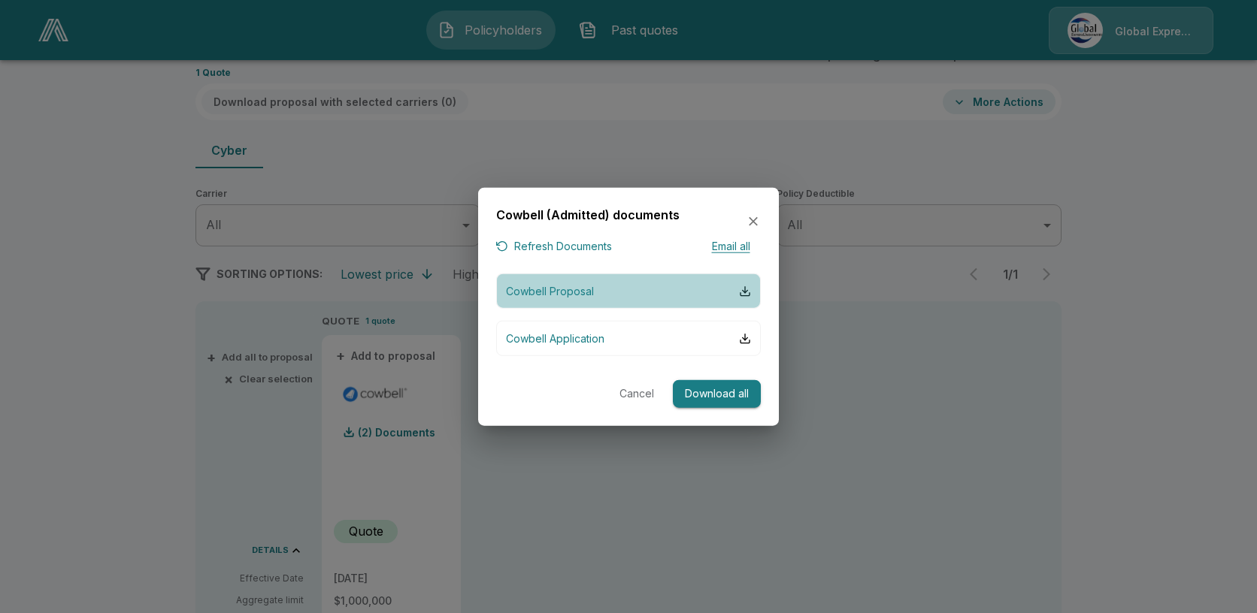
click at [670, 286] on button "Cowbell Proposal" at bounding box center [628, 291] width 265 height 35
